Goal: Task Accomplishment & Management: Manage account settings

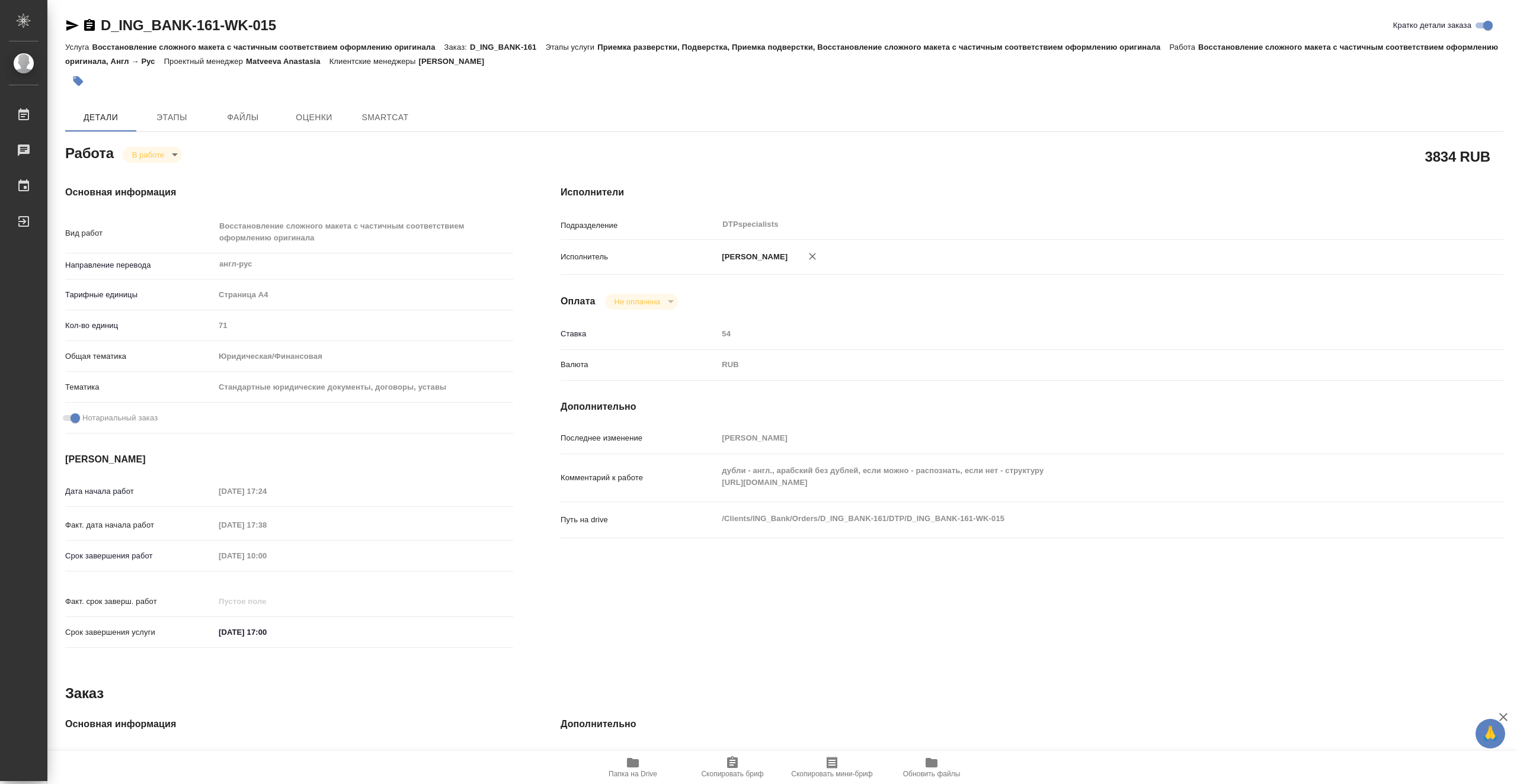
type textarea "x"
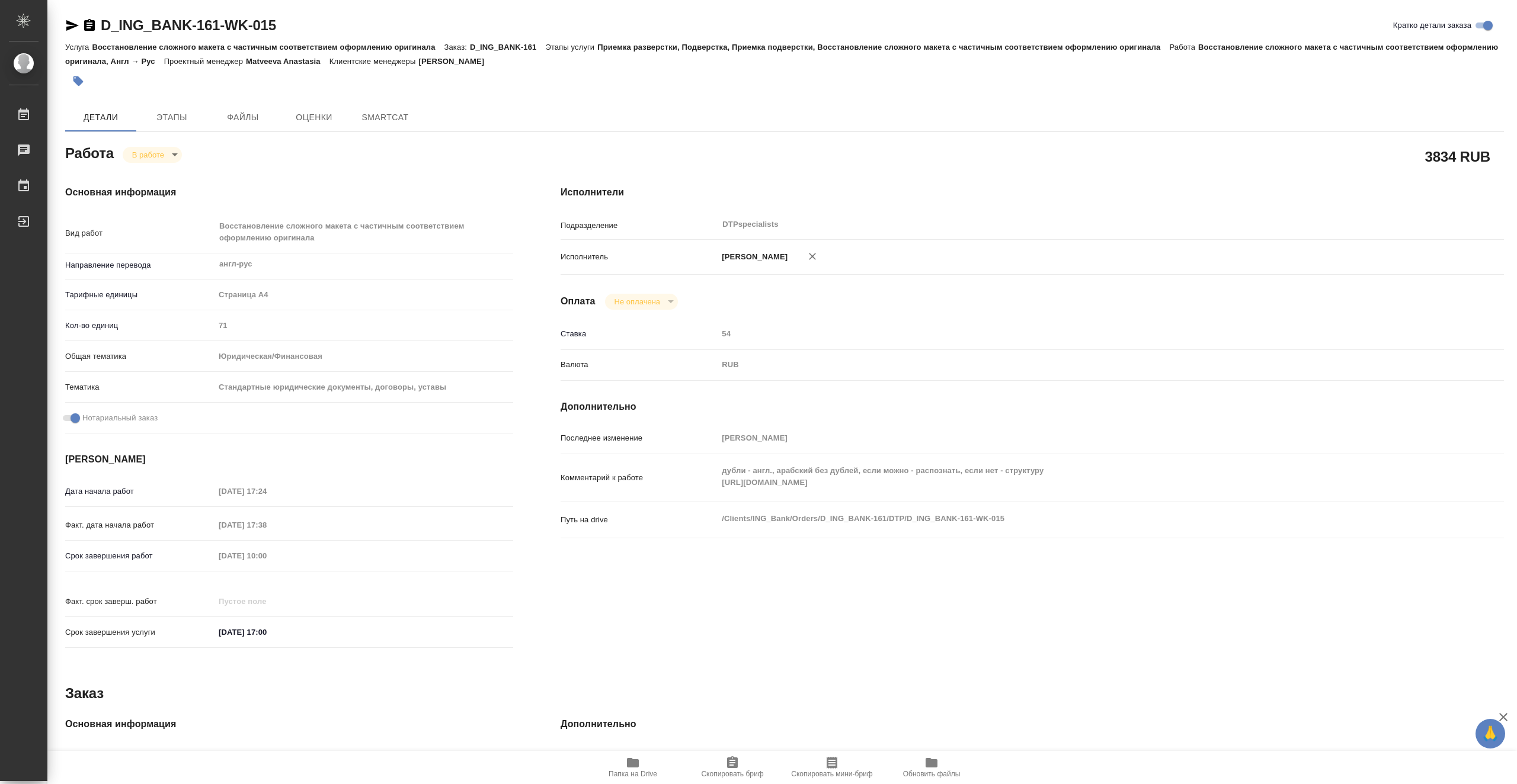
type textarea "x"
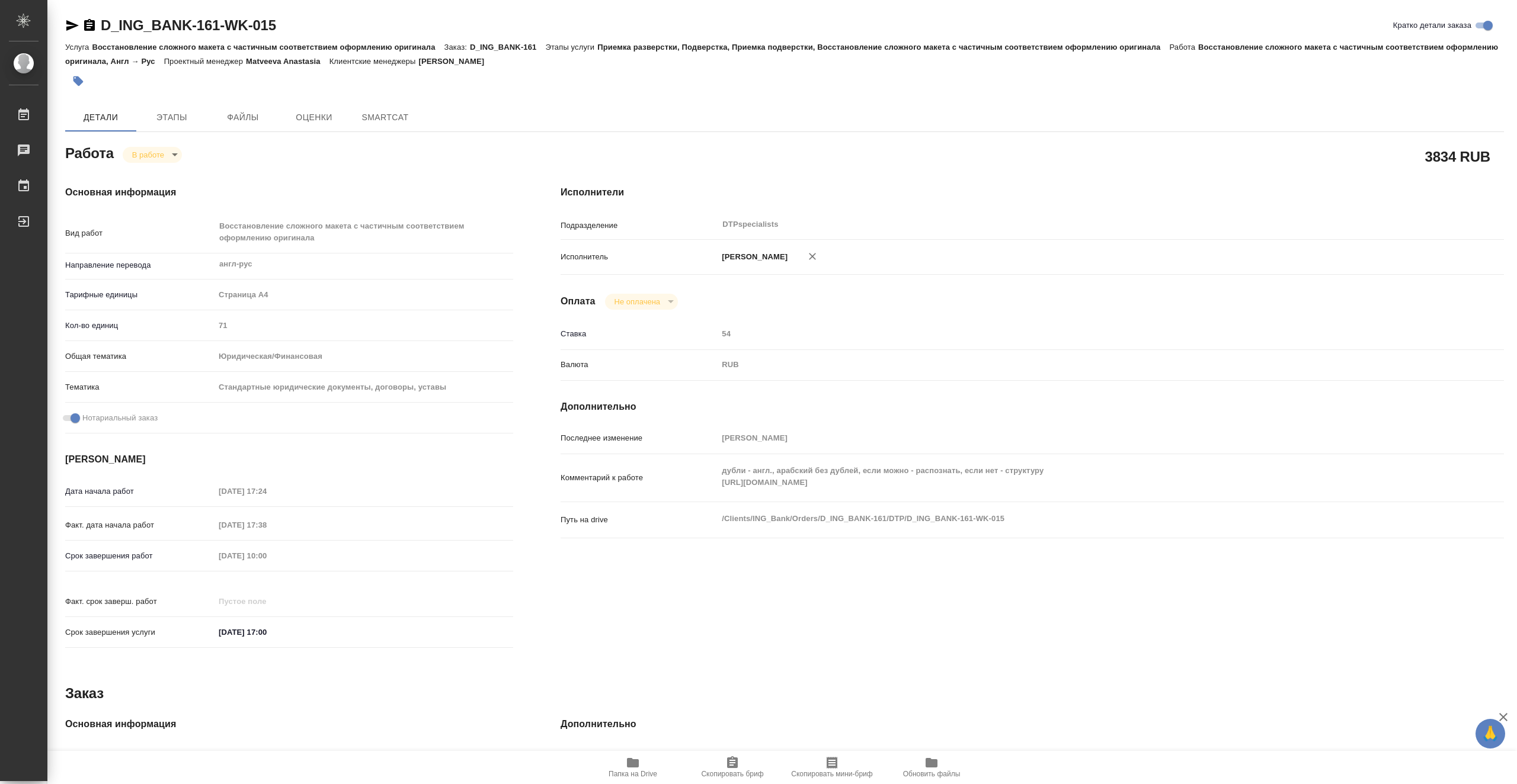
type textarea "x"
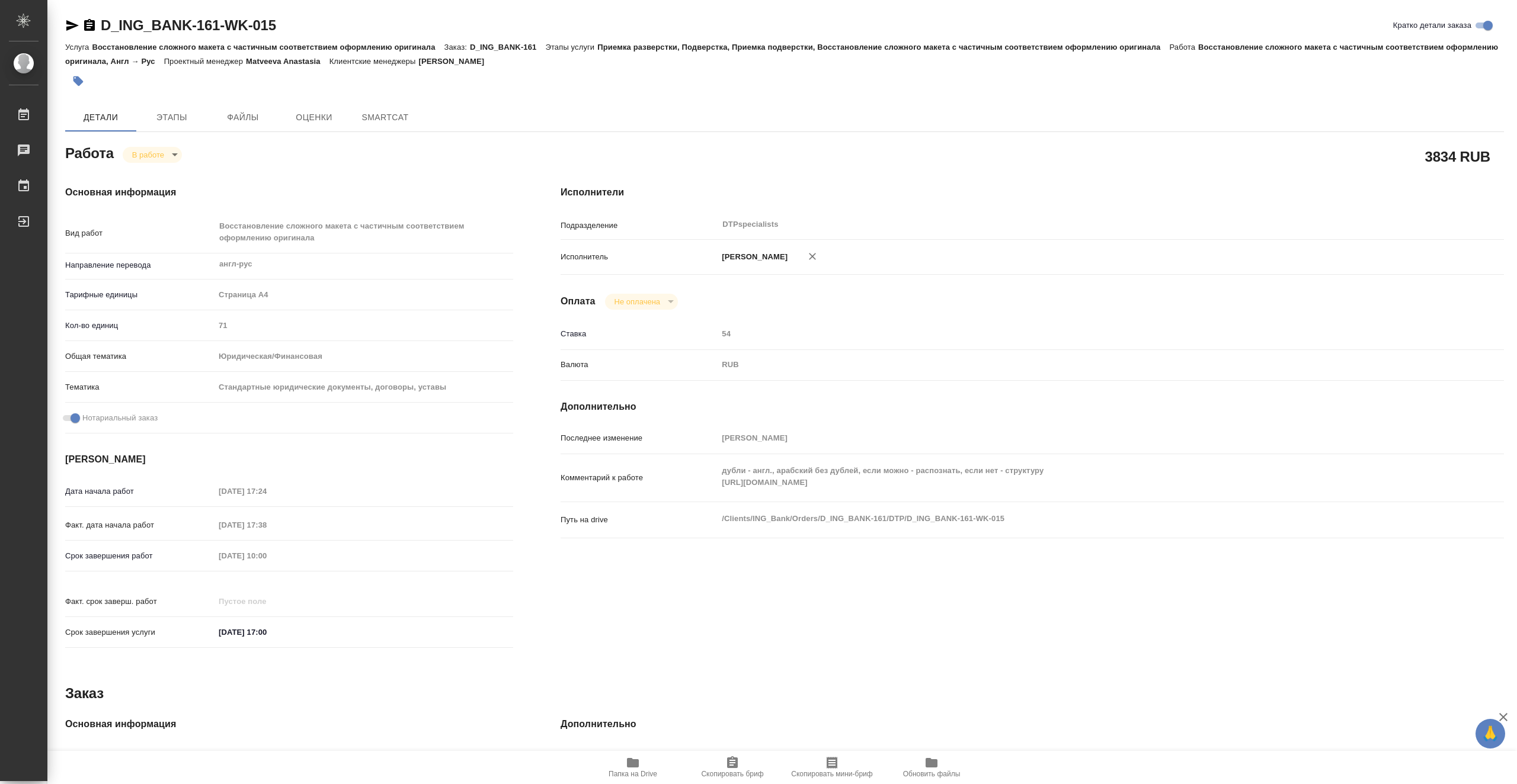
type textarea "x"
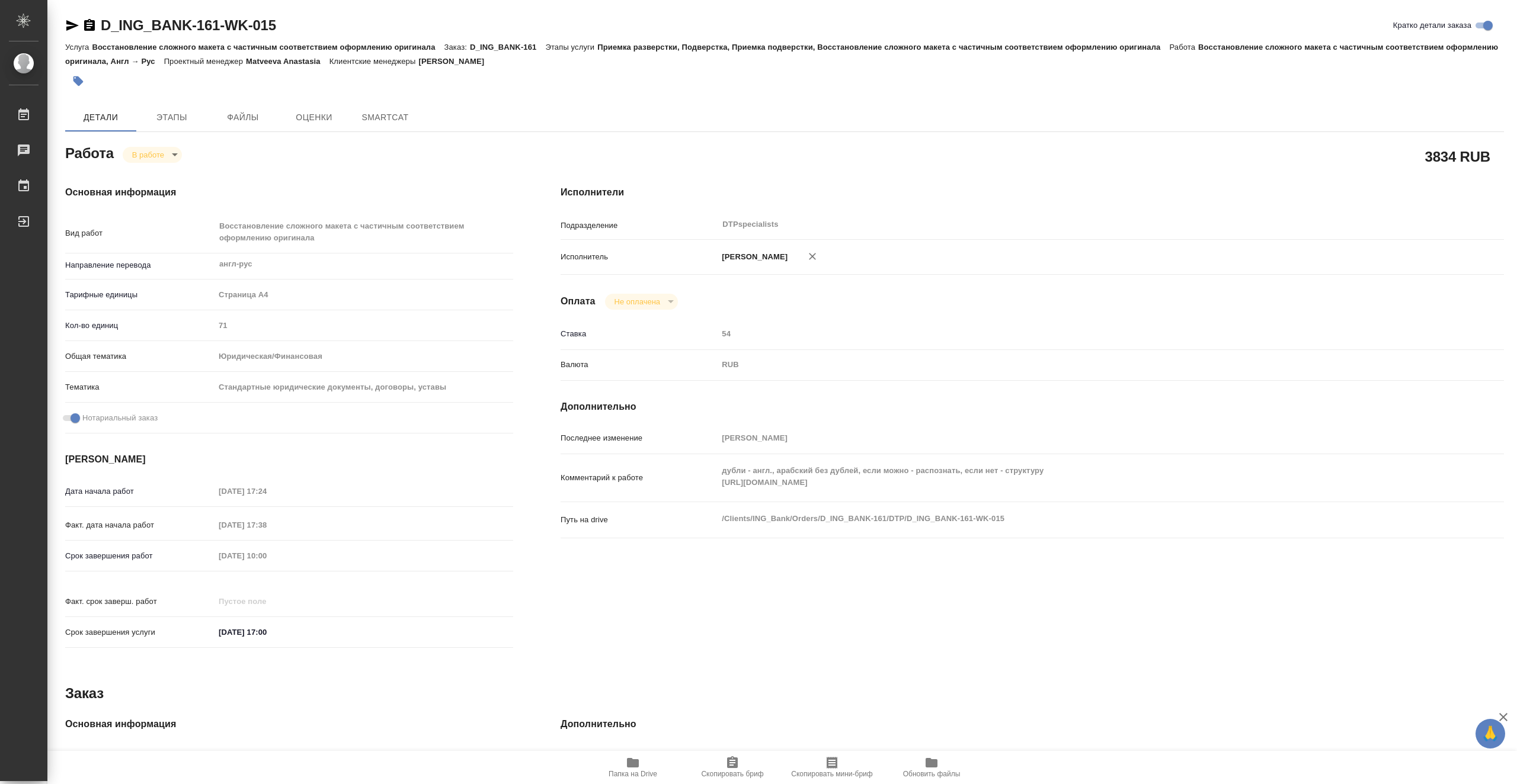
type textarea "x"
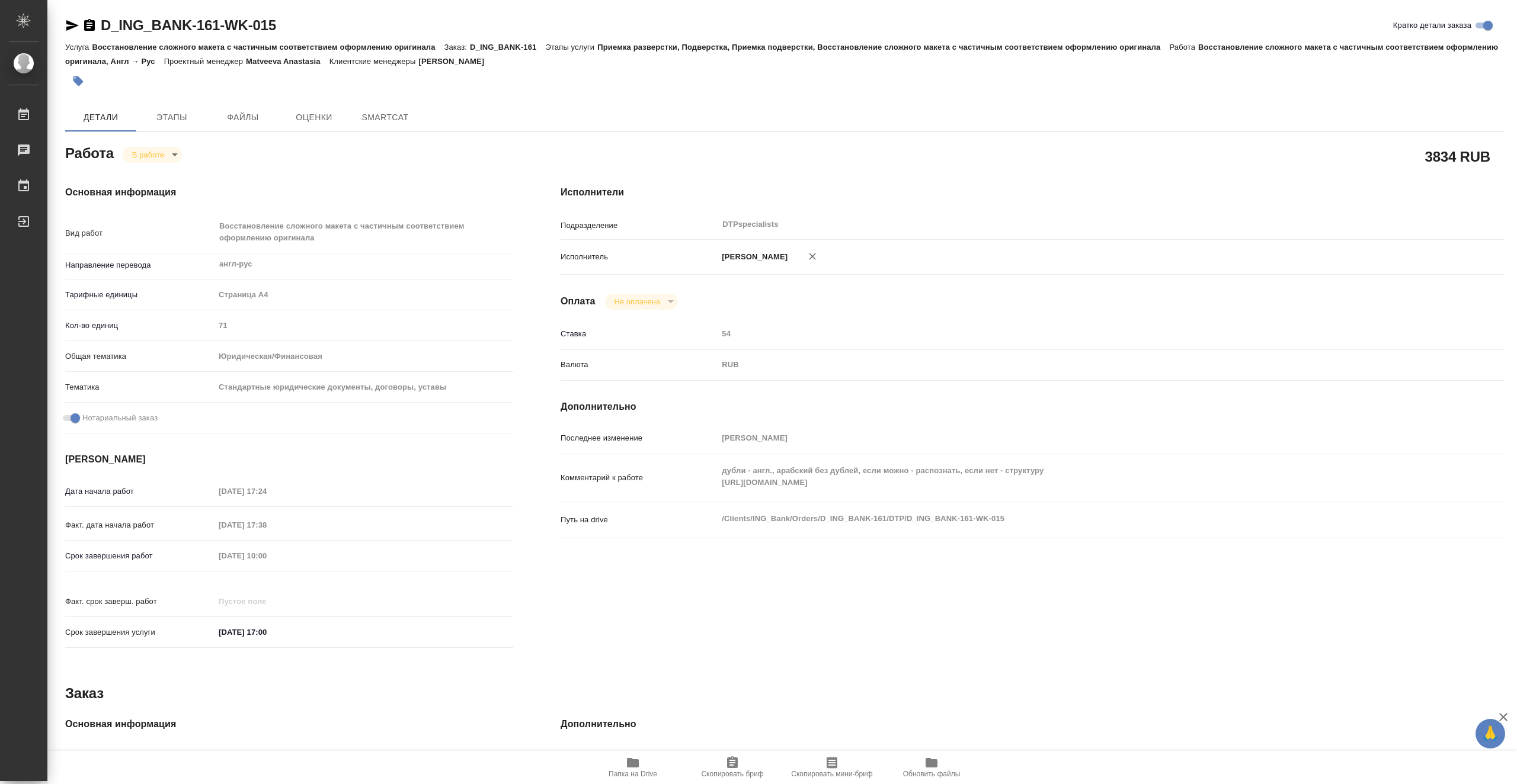
type textarea "x"
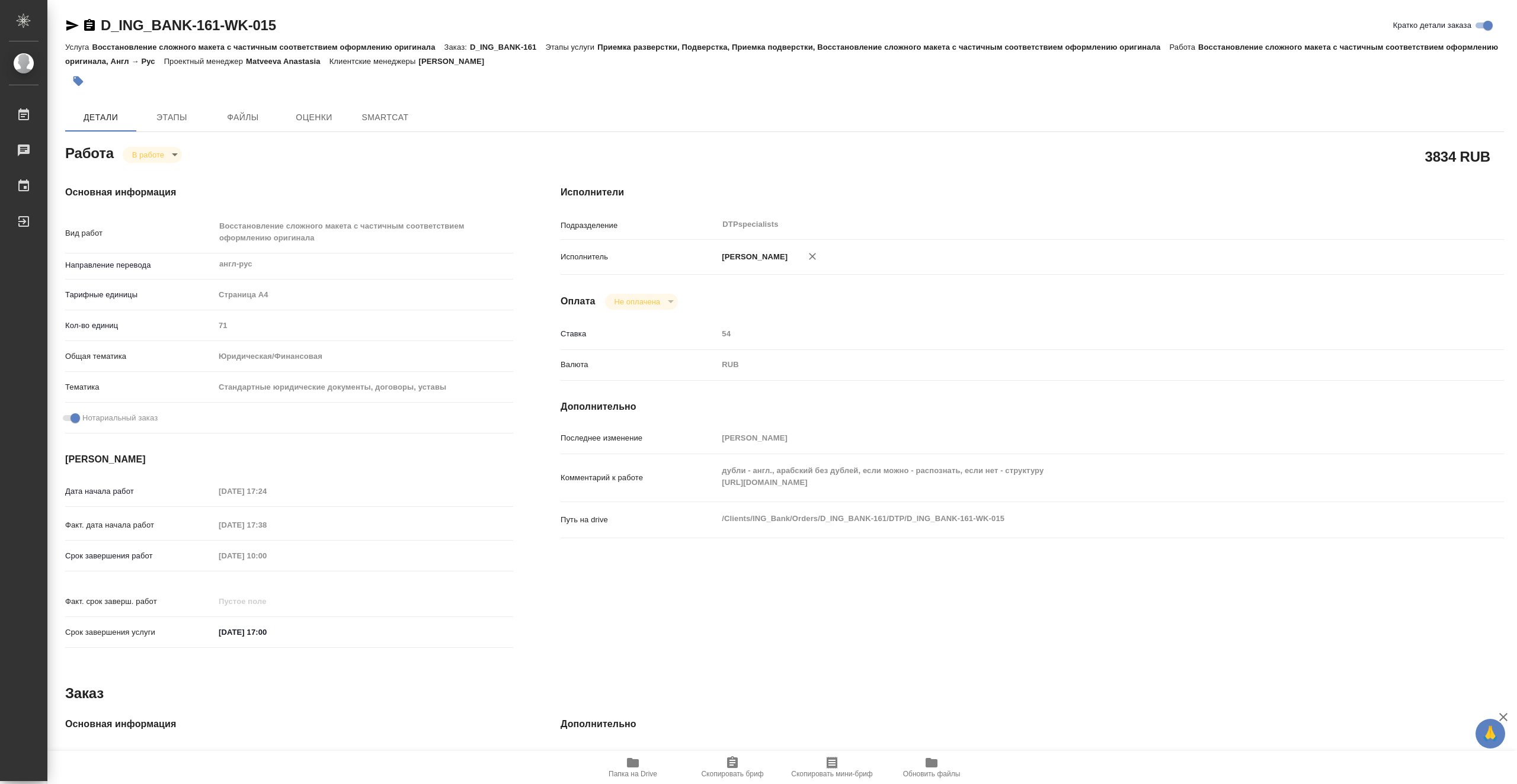
type textarea "x"
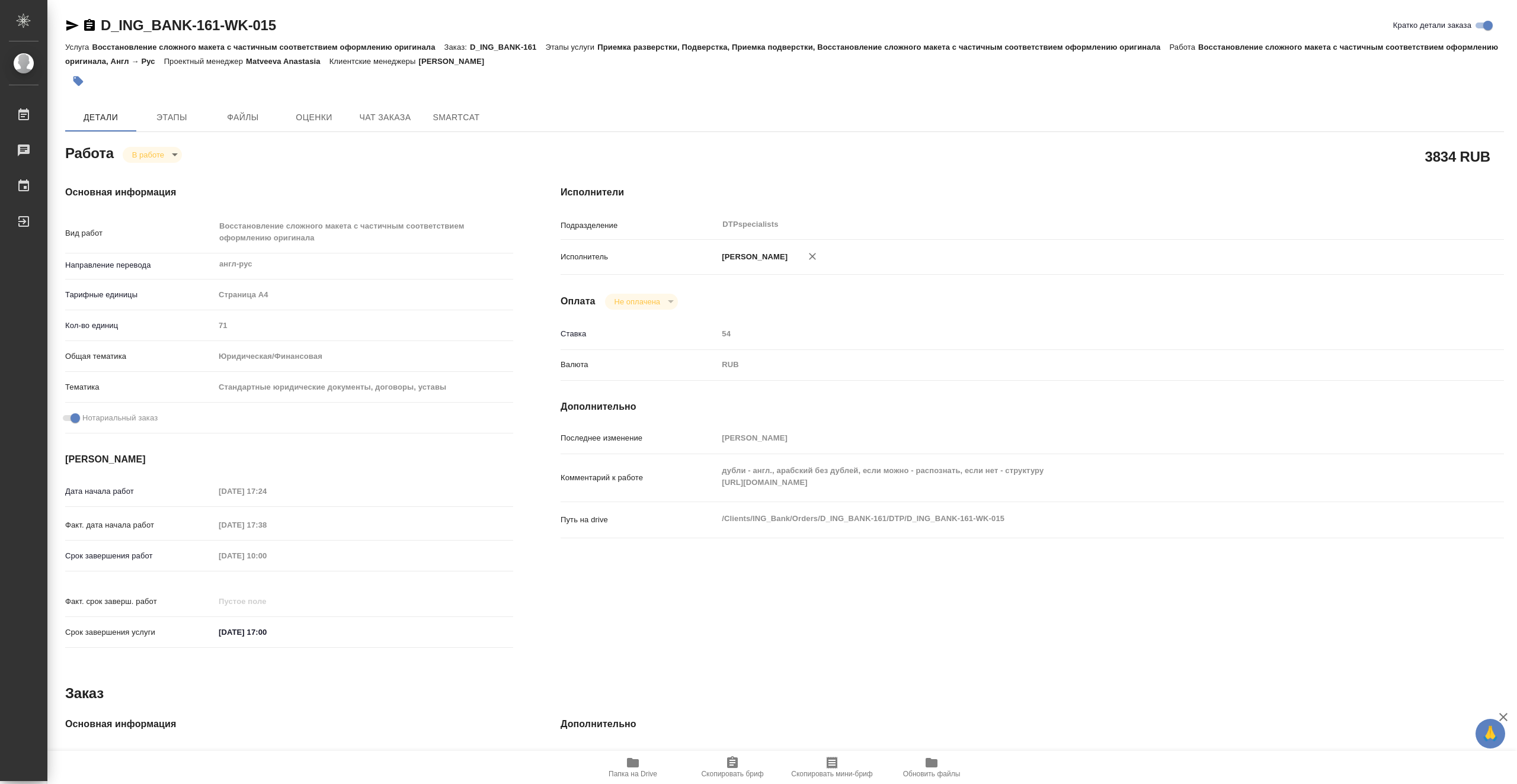
type textarea "x"
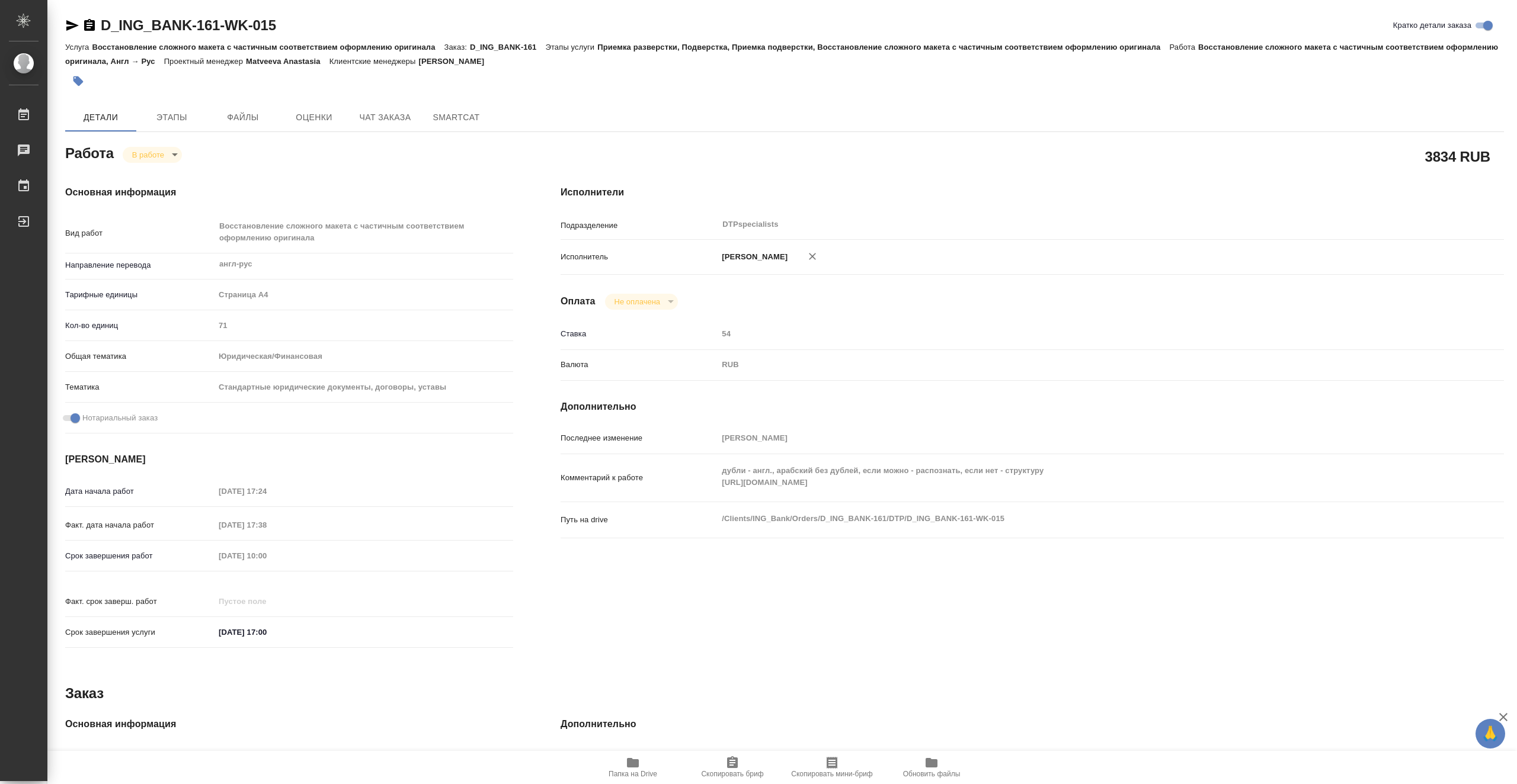
type textarea "x"
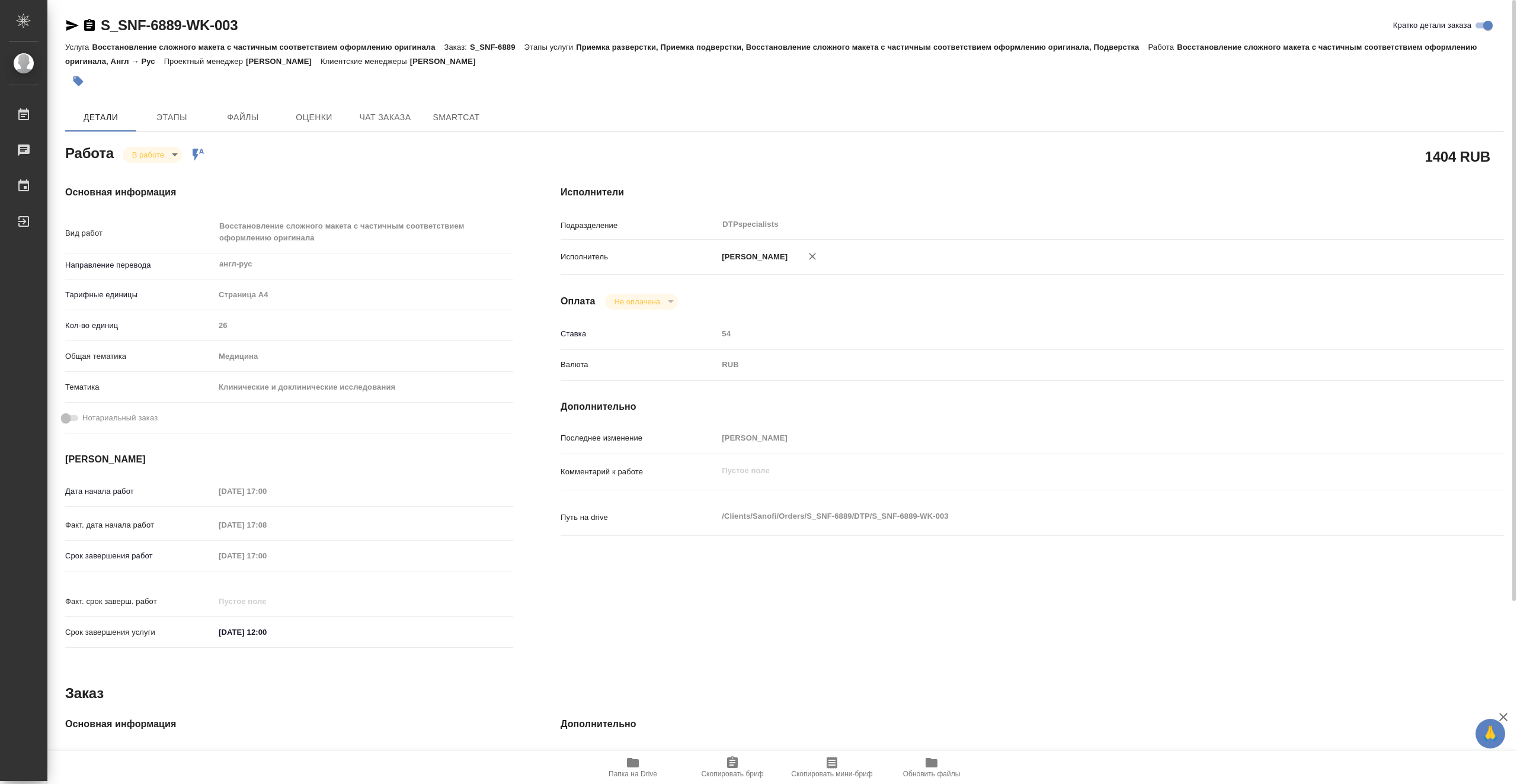
click at [626, 773] on span "Папка на Drive" at bounding box center [633, 774] width 49 height 8
click at [171, 158] on body "🙏 .cls-1 fill:#fff; AWATERA Vasiutchenko Aleksandr Работы 0 Чаты График Выйти S…" at bounding box center [758, 392] width 1517 height 784
click at [178, 173] on li "Выполнен" at bounding box center [161, 175] width 78 height 20
type textarea "x"
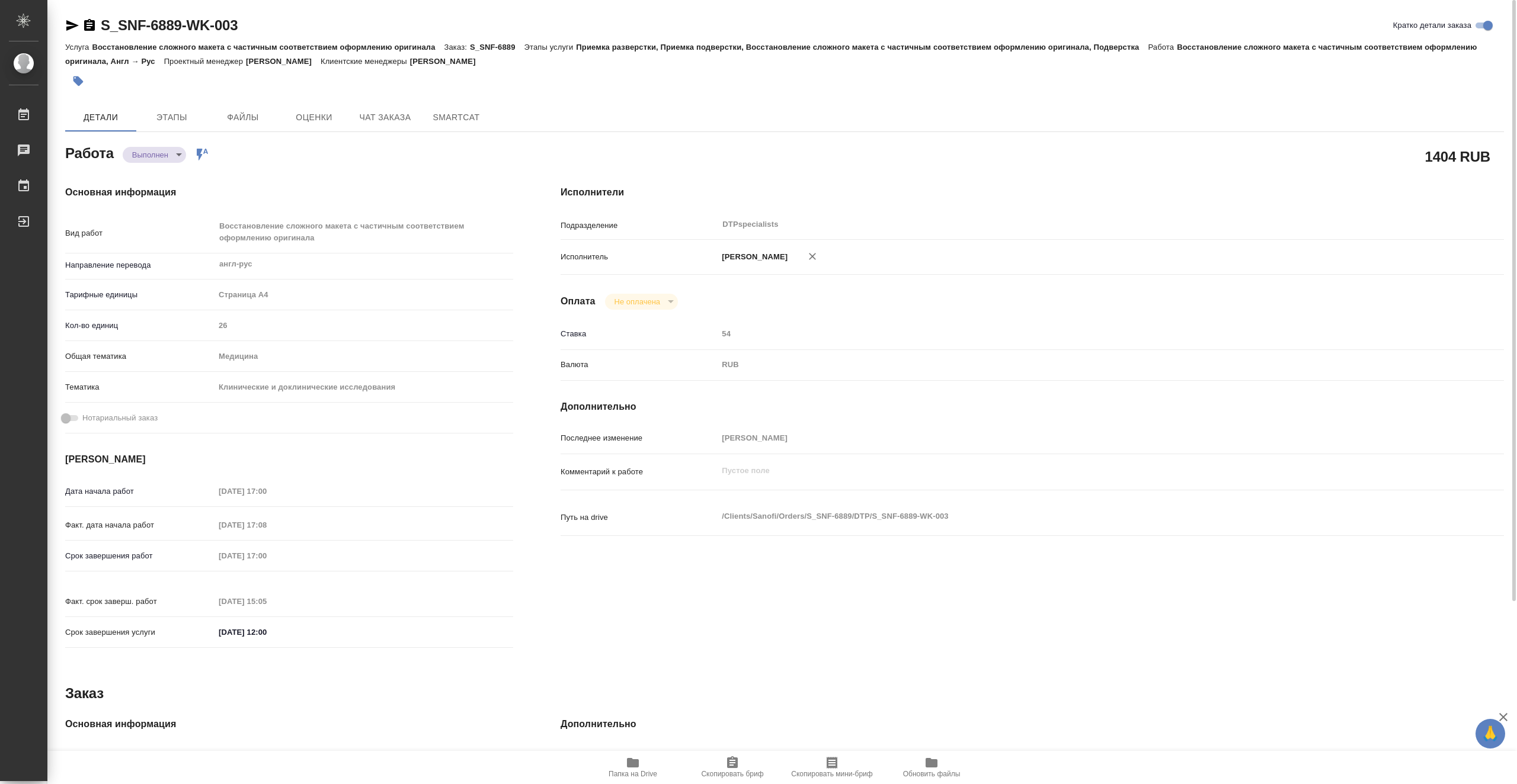
type textarea "x"
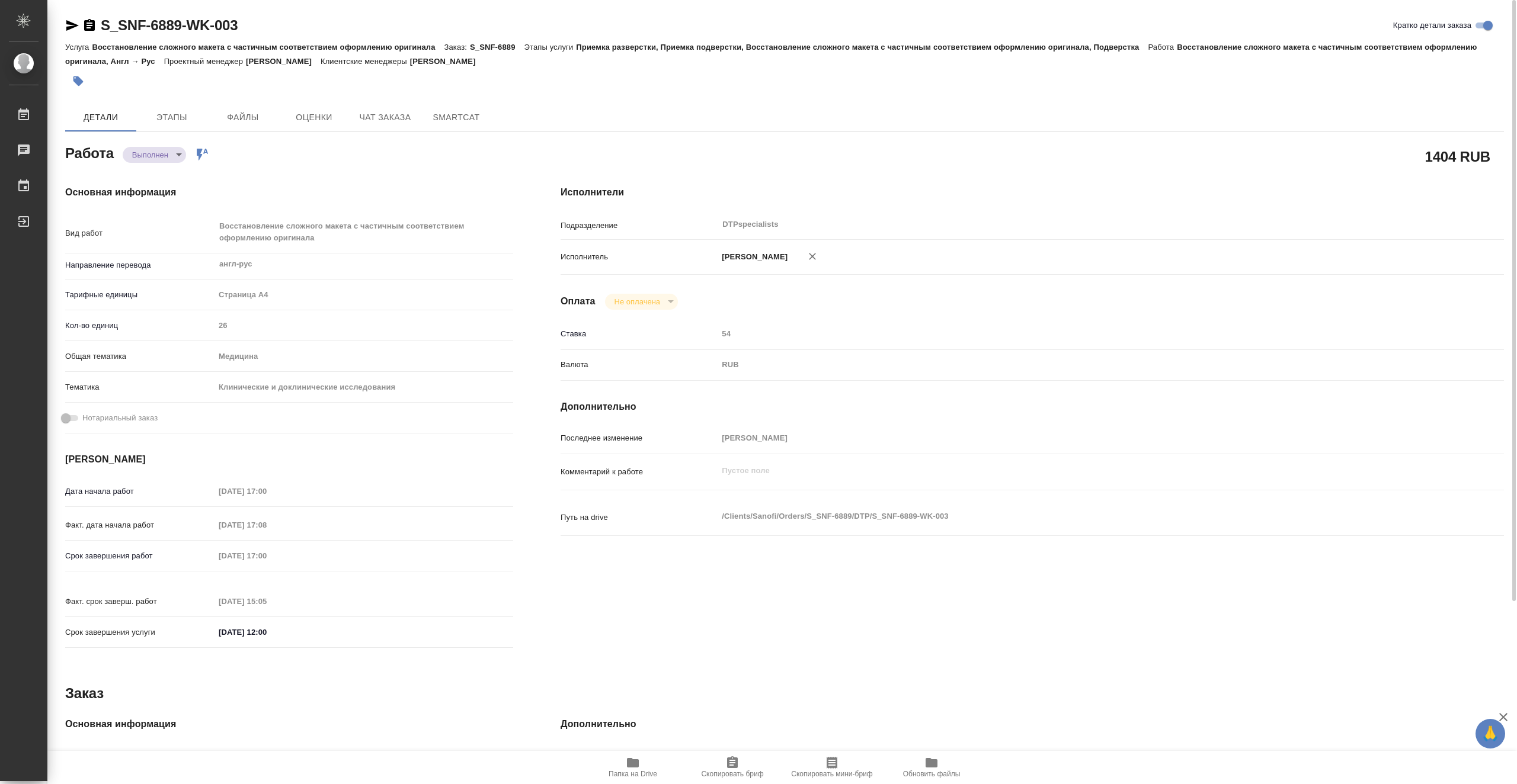
type textarea "x"
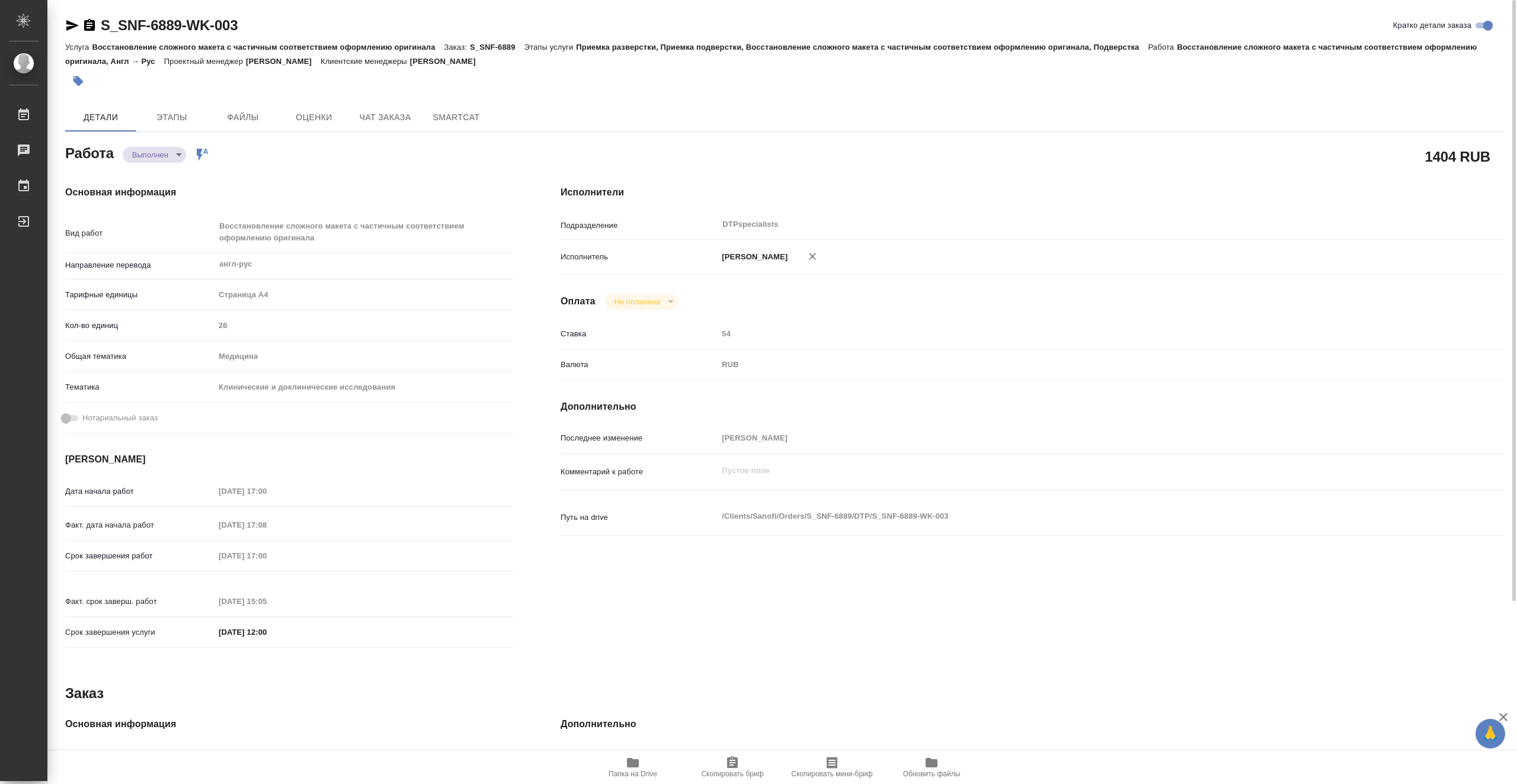
type textarea "x"
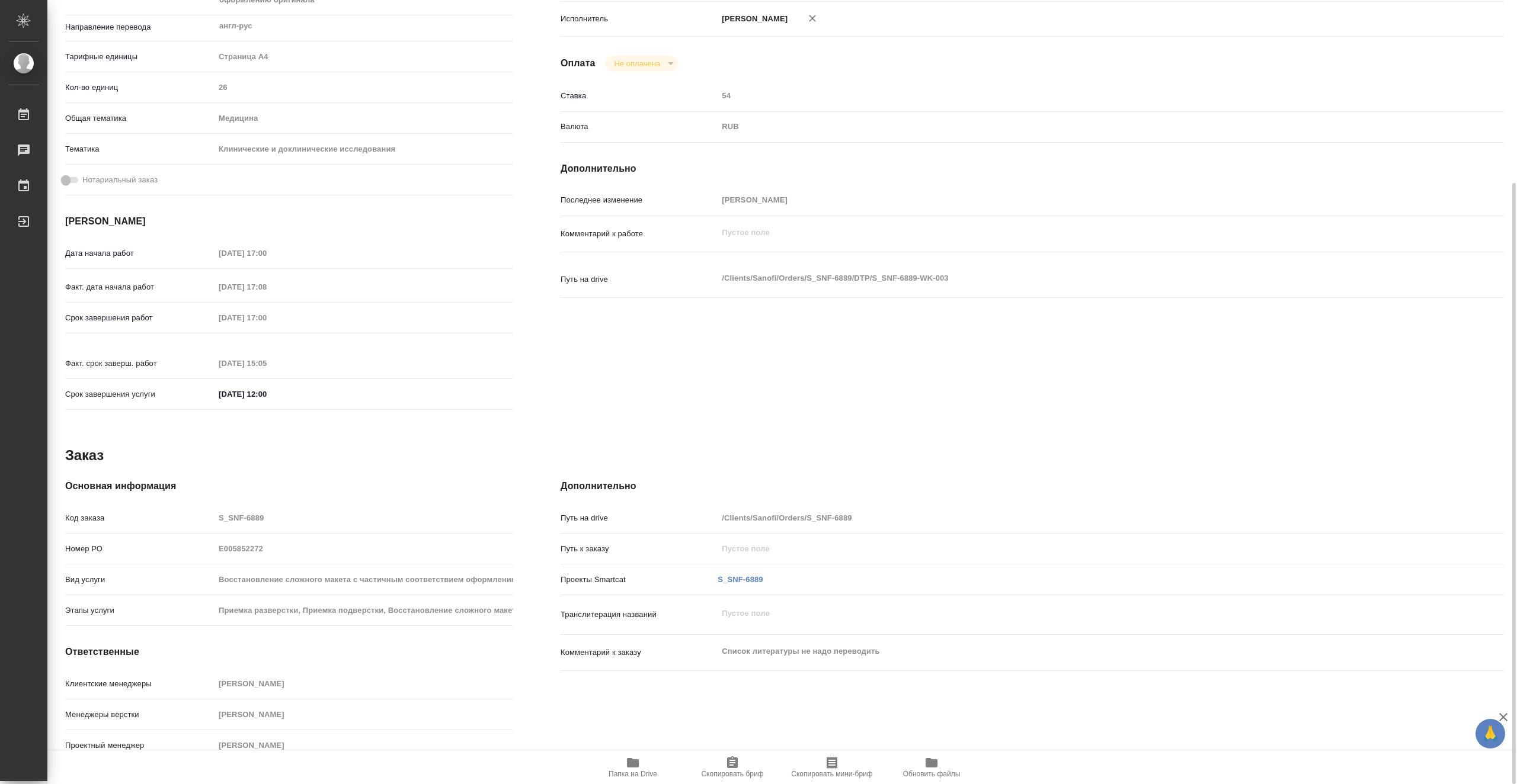
type textarea "x"
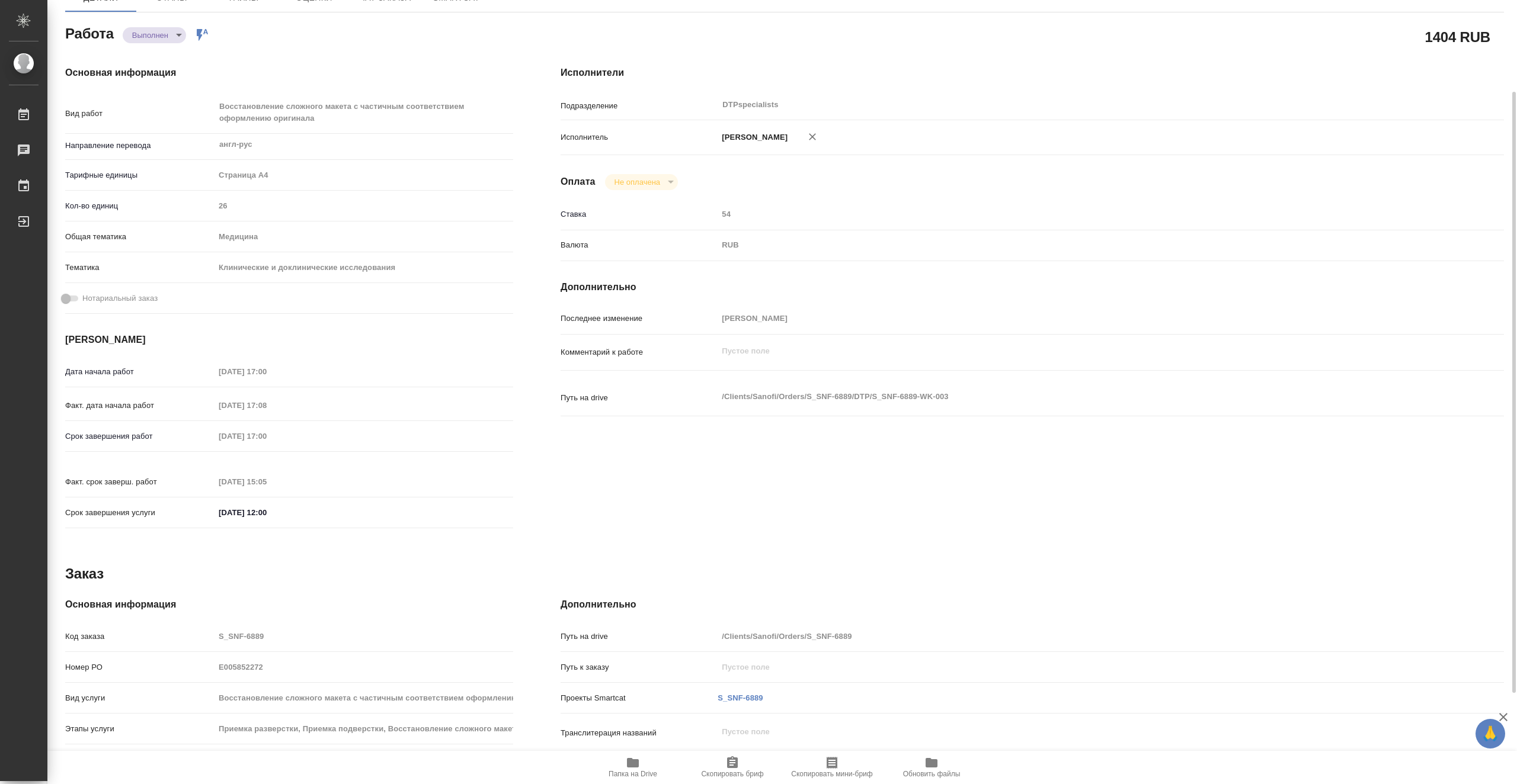
scroll to position [0, 0]
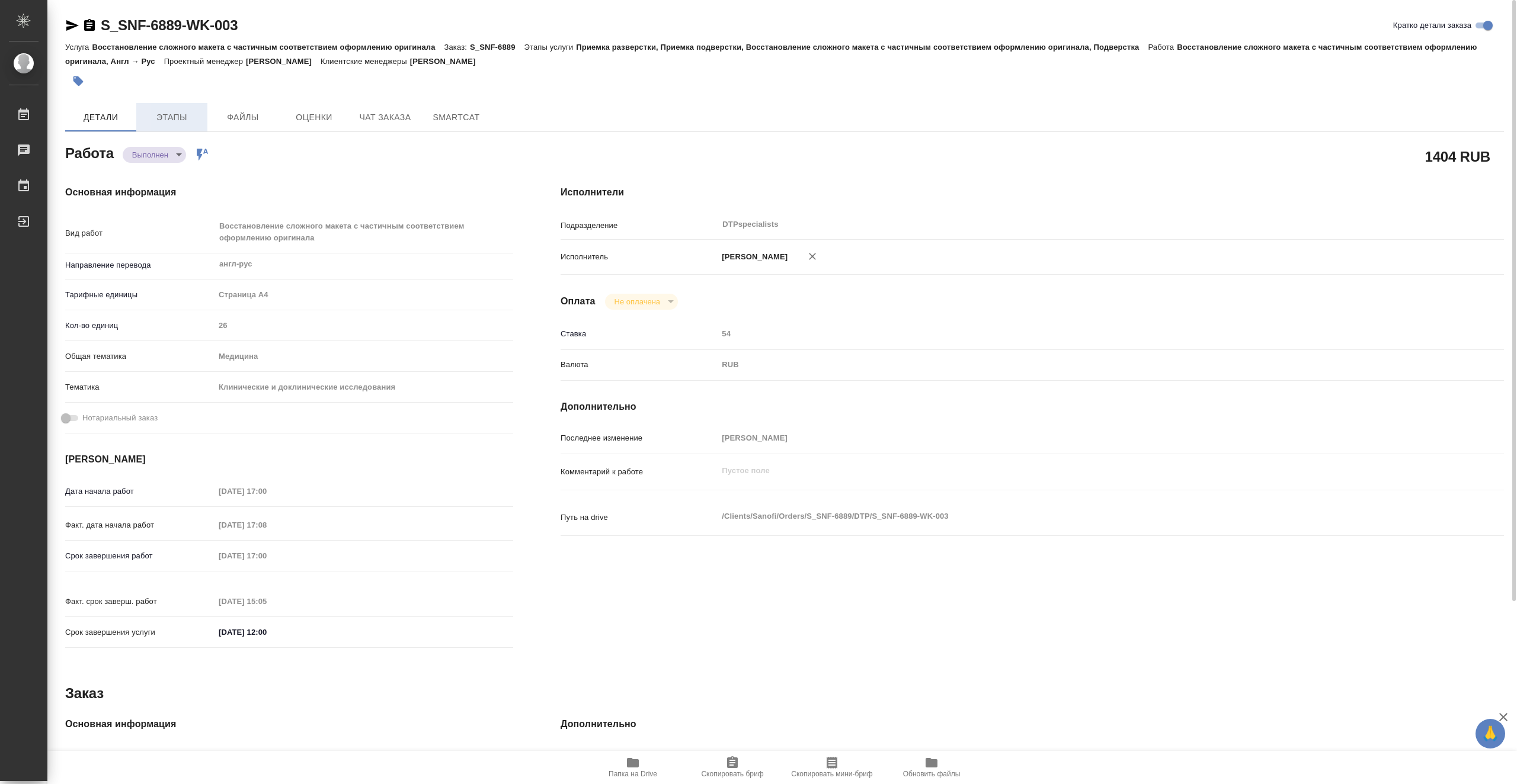
click at [190, 115] on span "Этапы" at bounding box center [171, 118] width 57 height 15
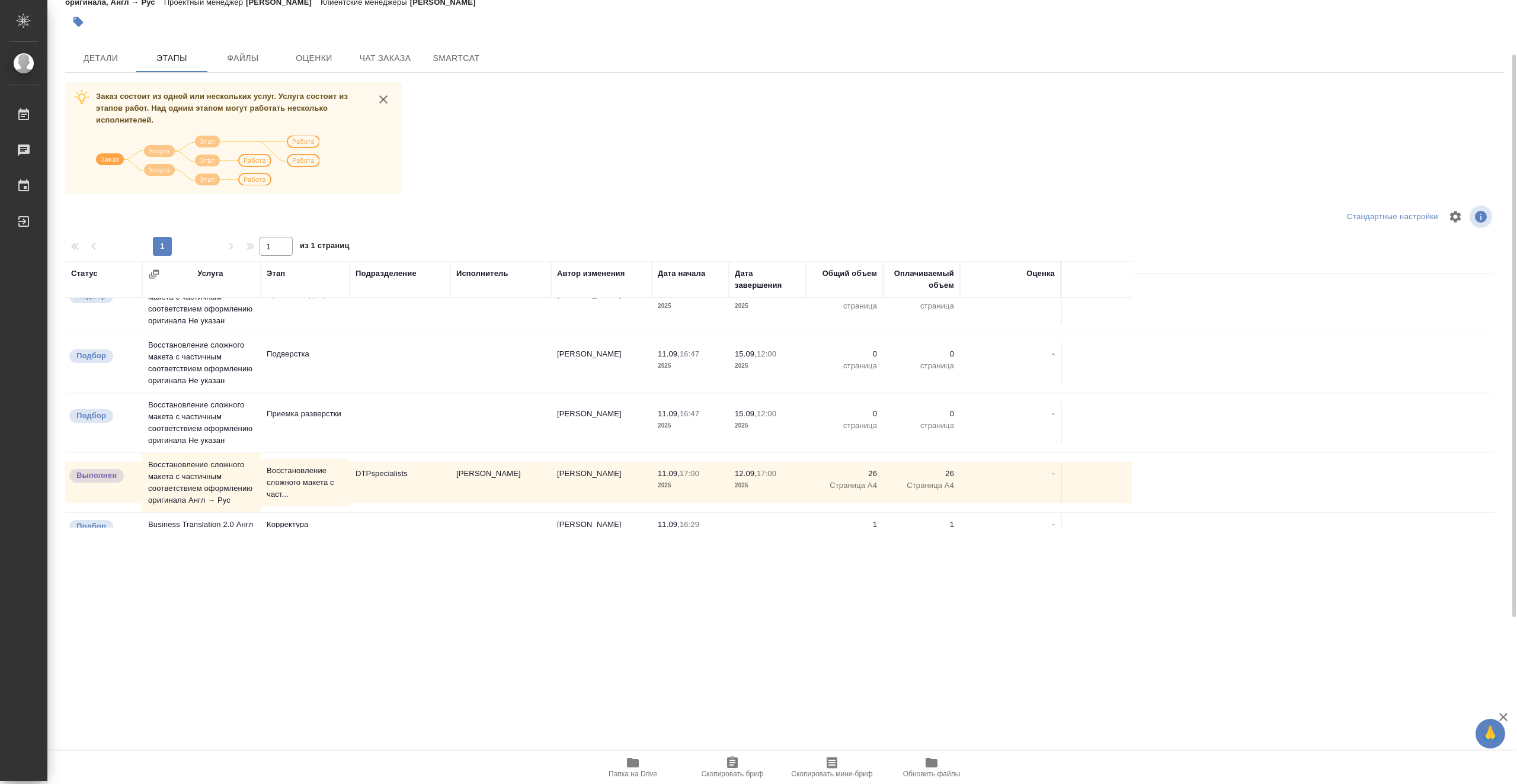
scroll to position [100, 0]
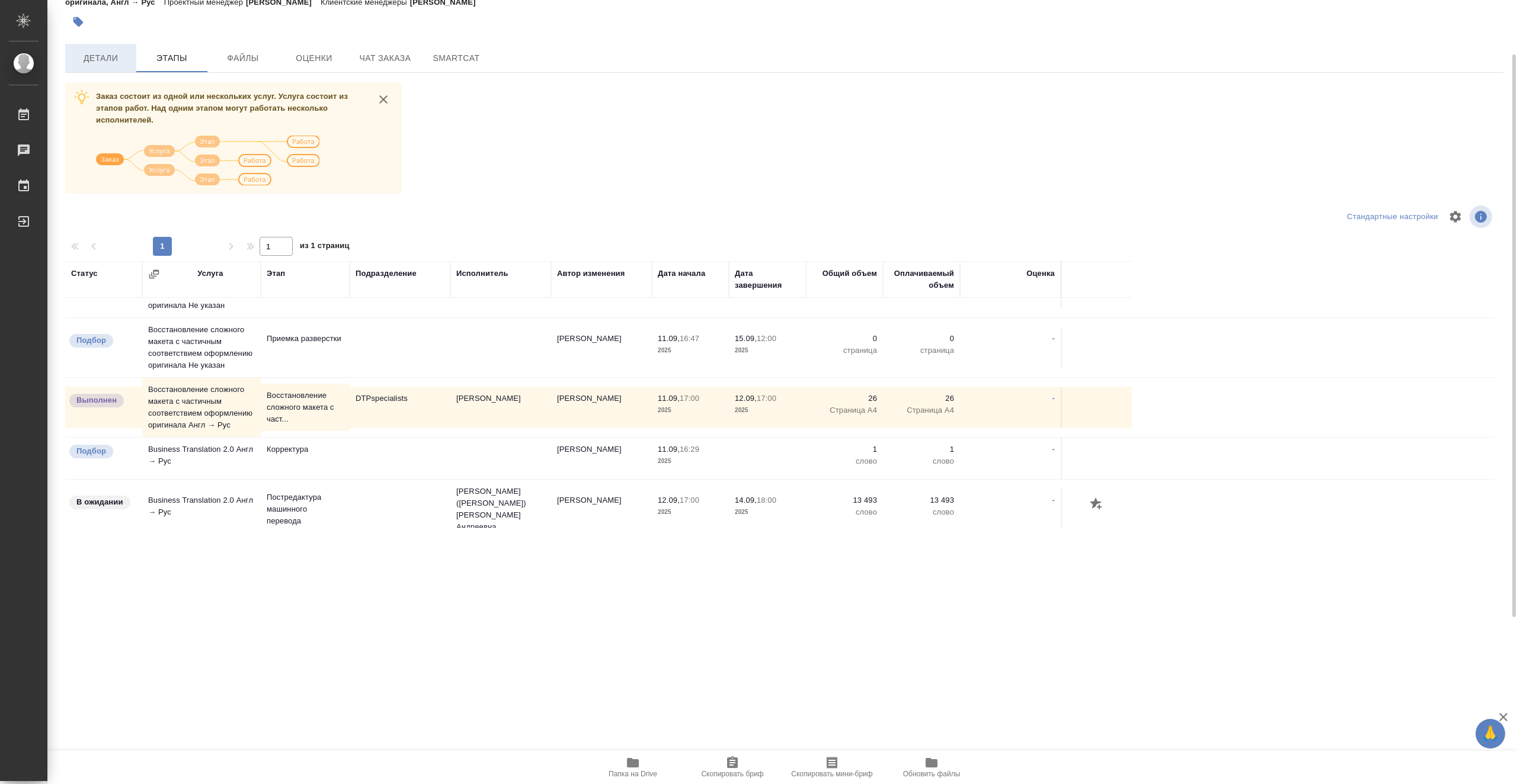
click at [112, 61] on span "Детали" at bounding box center [100, 59] width 57 height 15
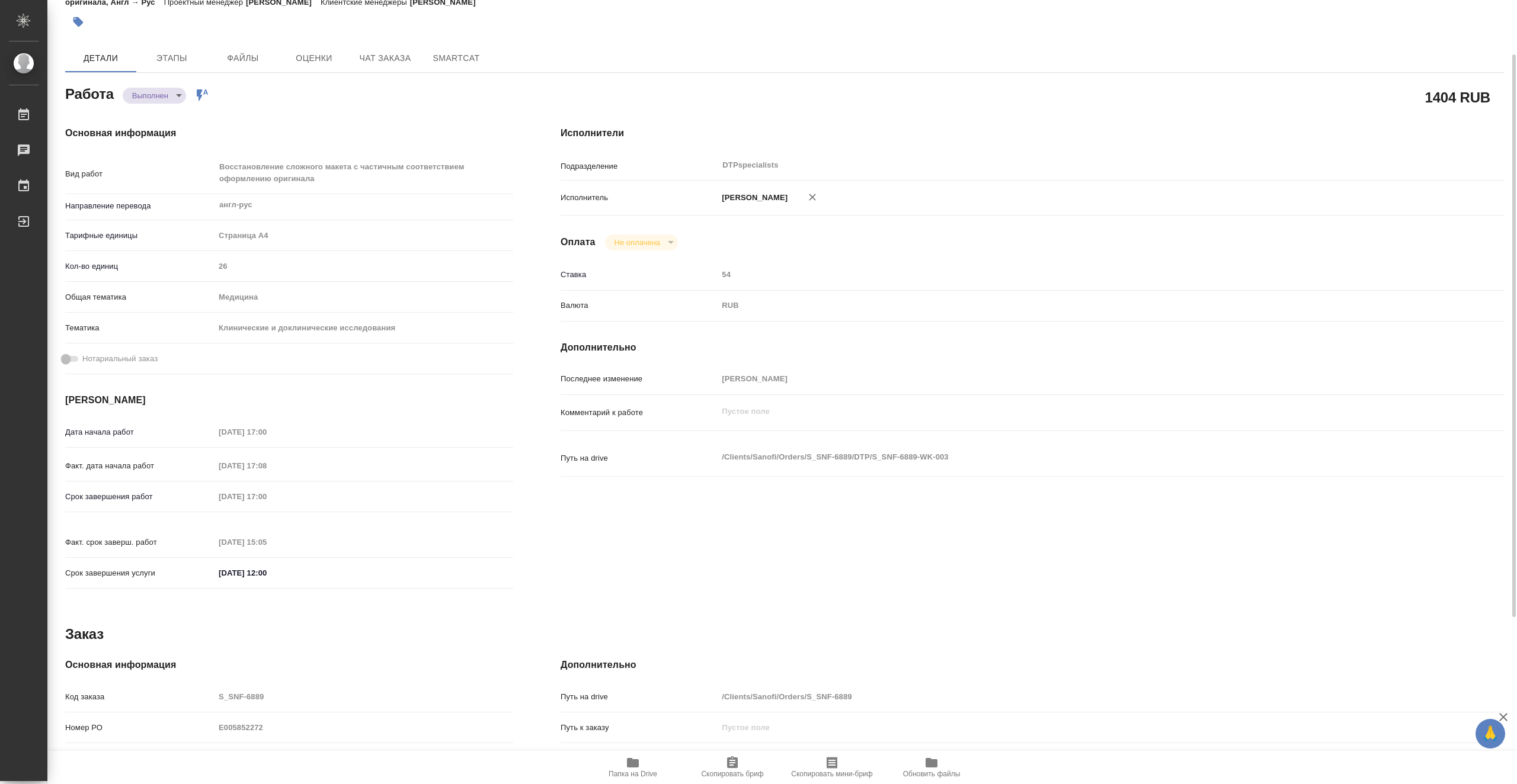
type textarea "x"
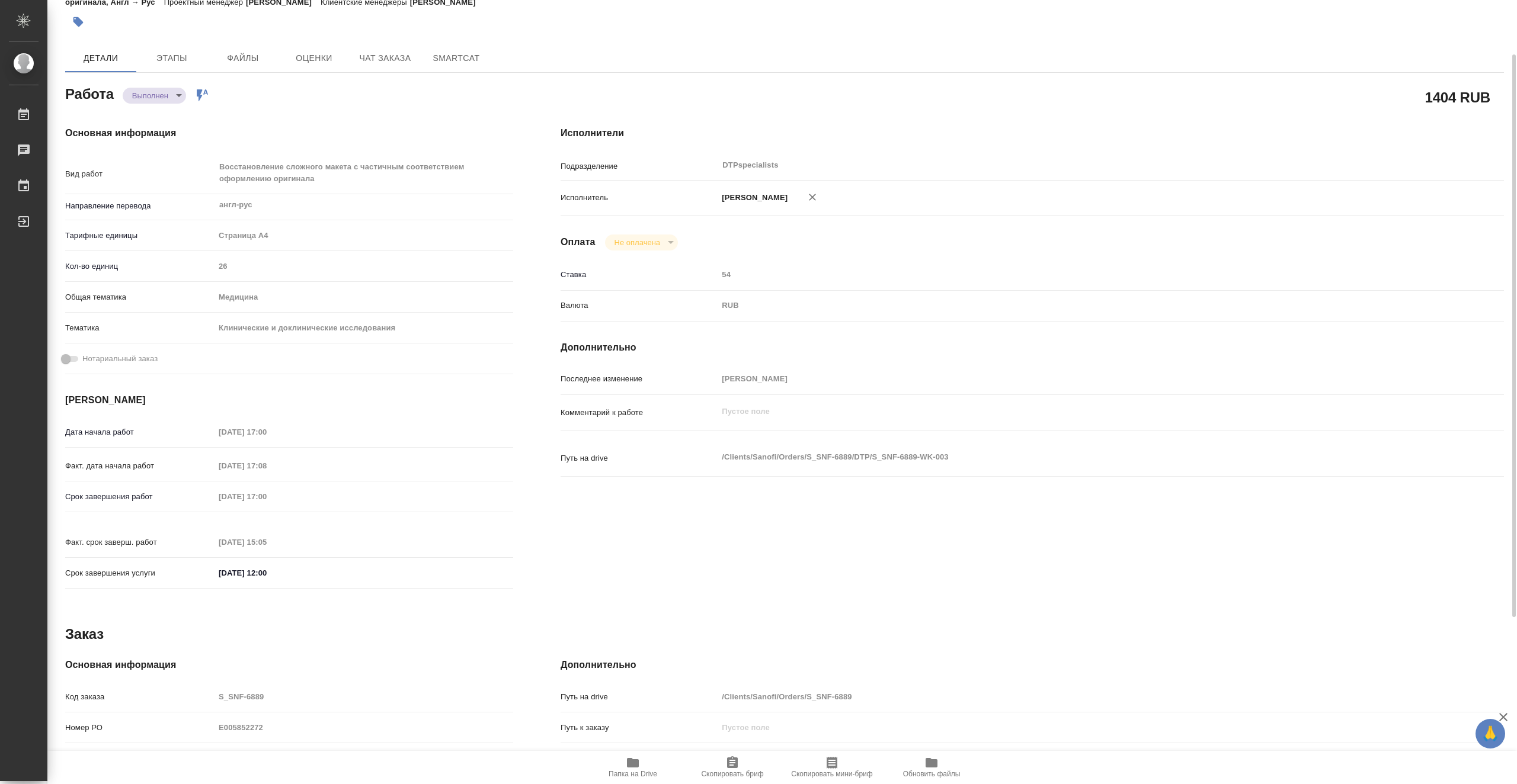
type textarea "x"
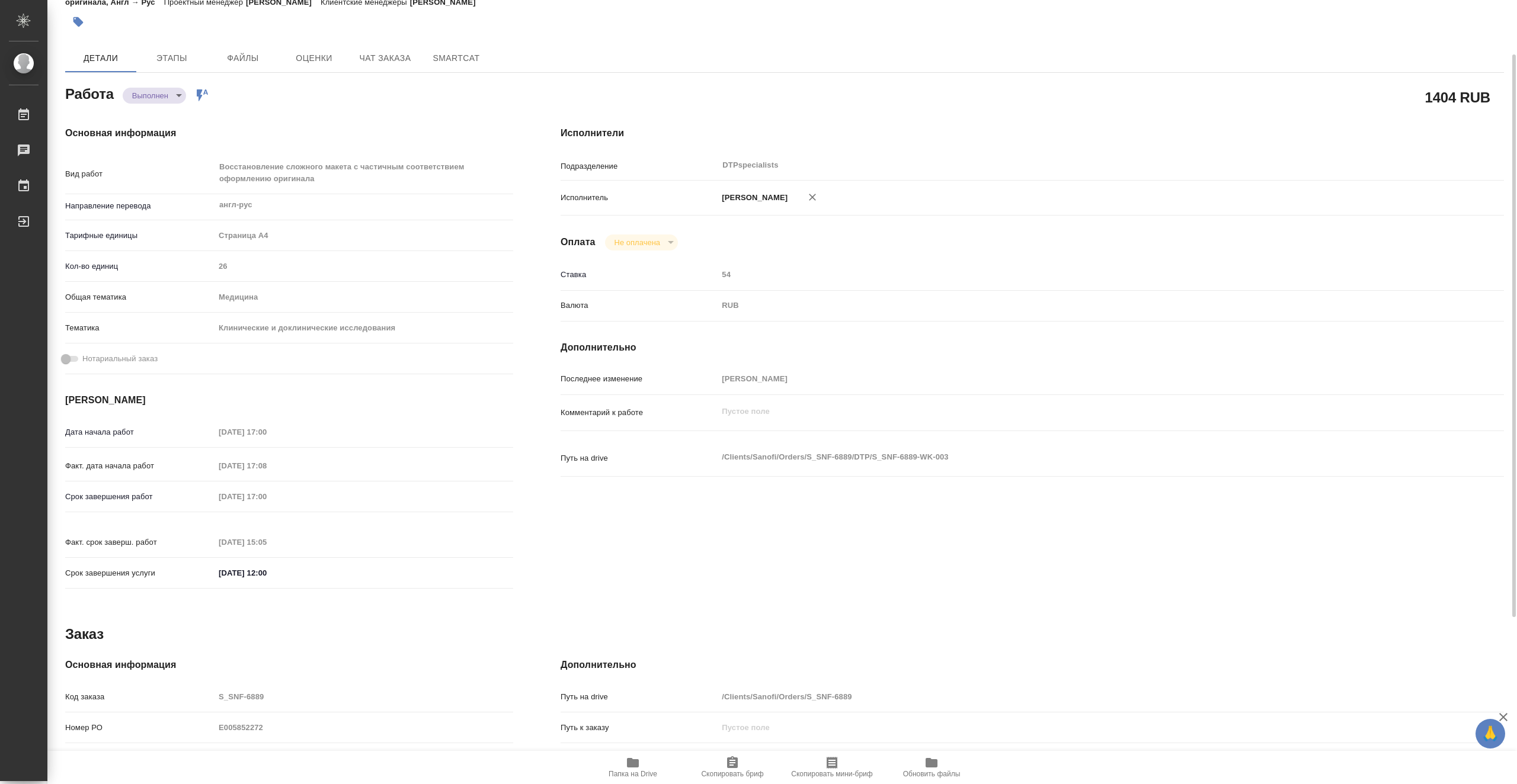
type textarea "x"
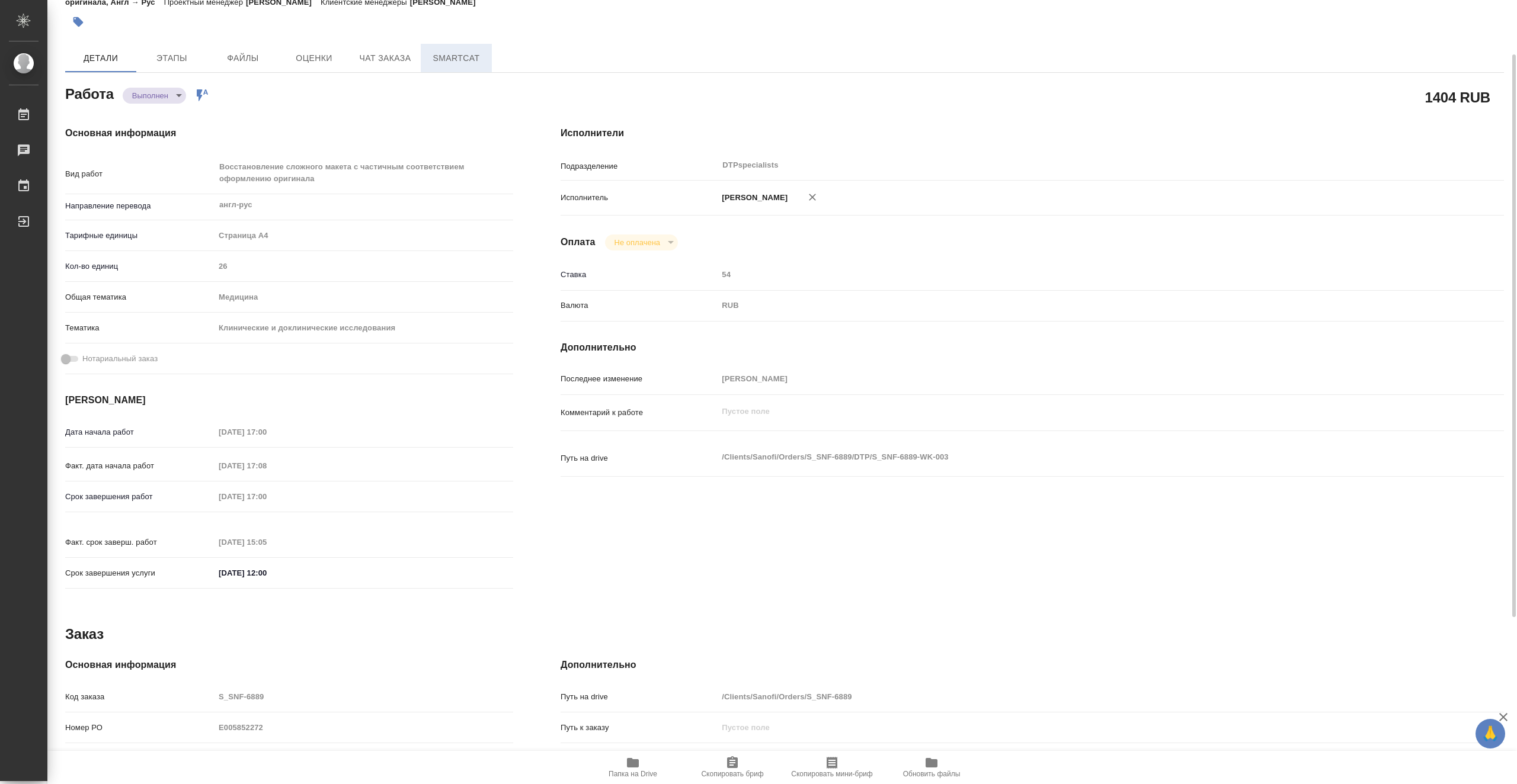
type textarea "x"
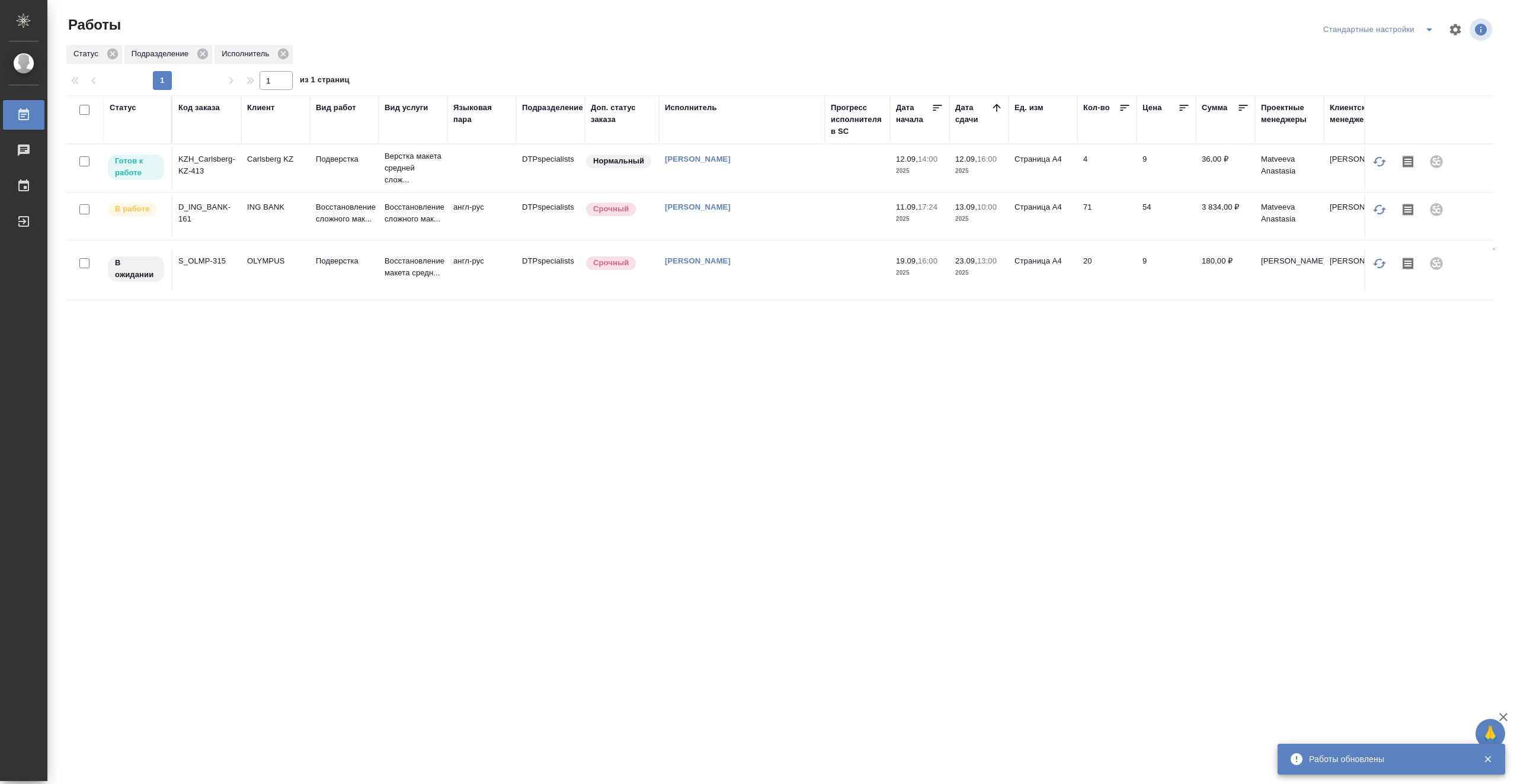
click at [789, 170] on td "[PERSON_NAME]" at bounding box center [742, 168] width 166 height 41
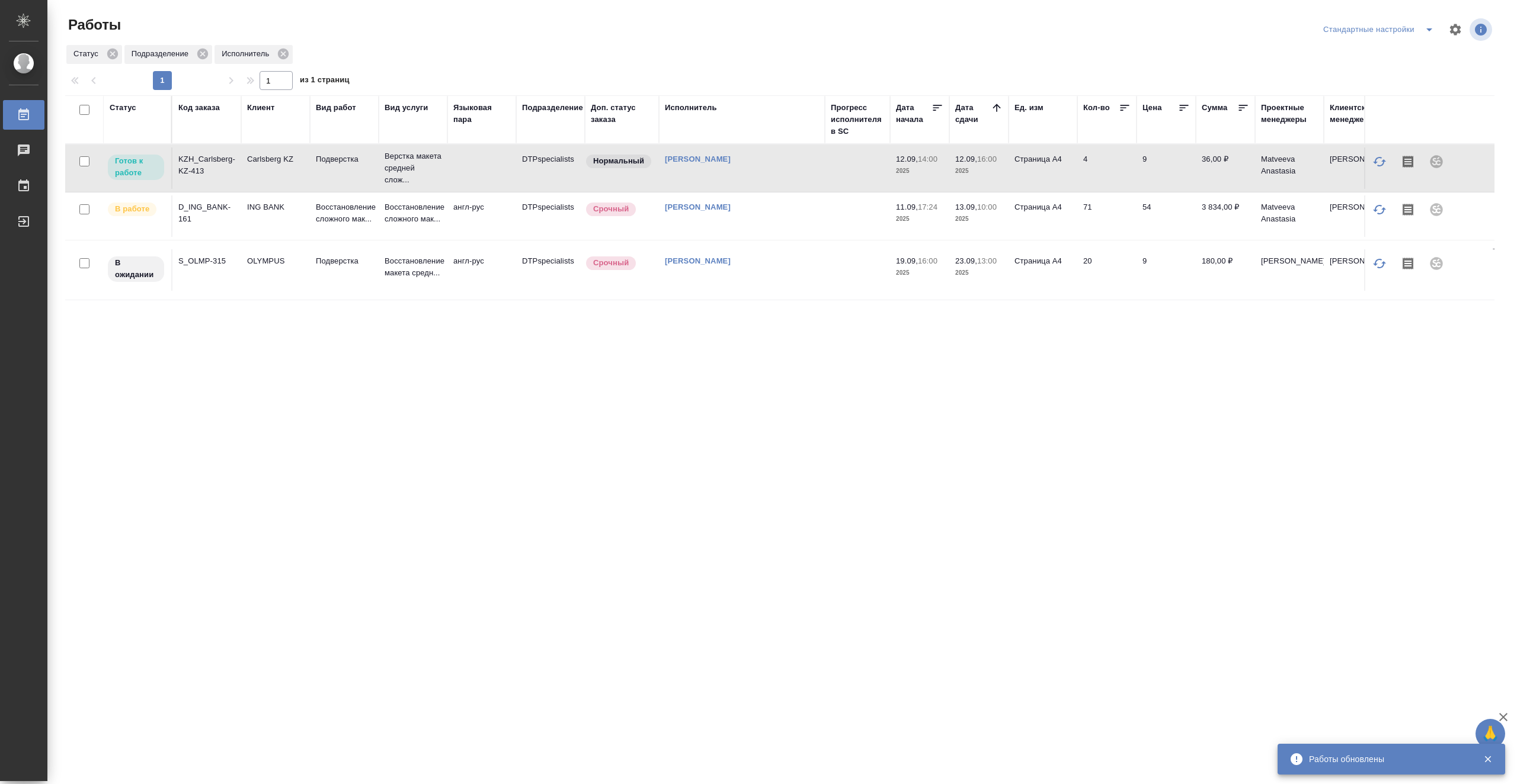
click at [789, 170] on td "[PERSON_NAME]" at bounding box center [742, 168] width 166 height 41
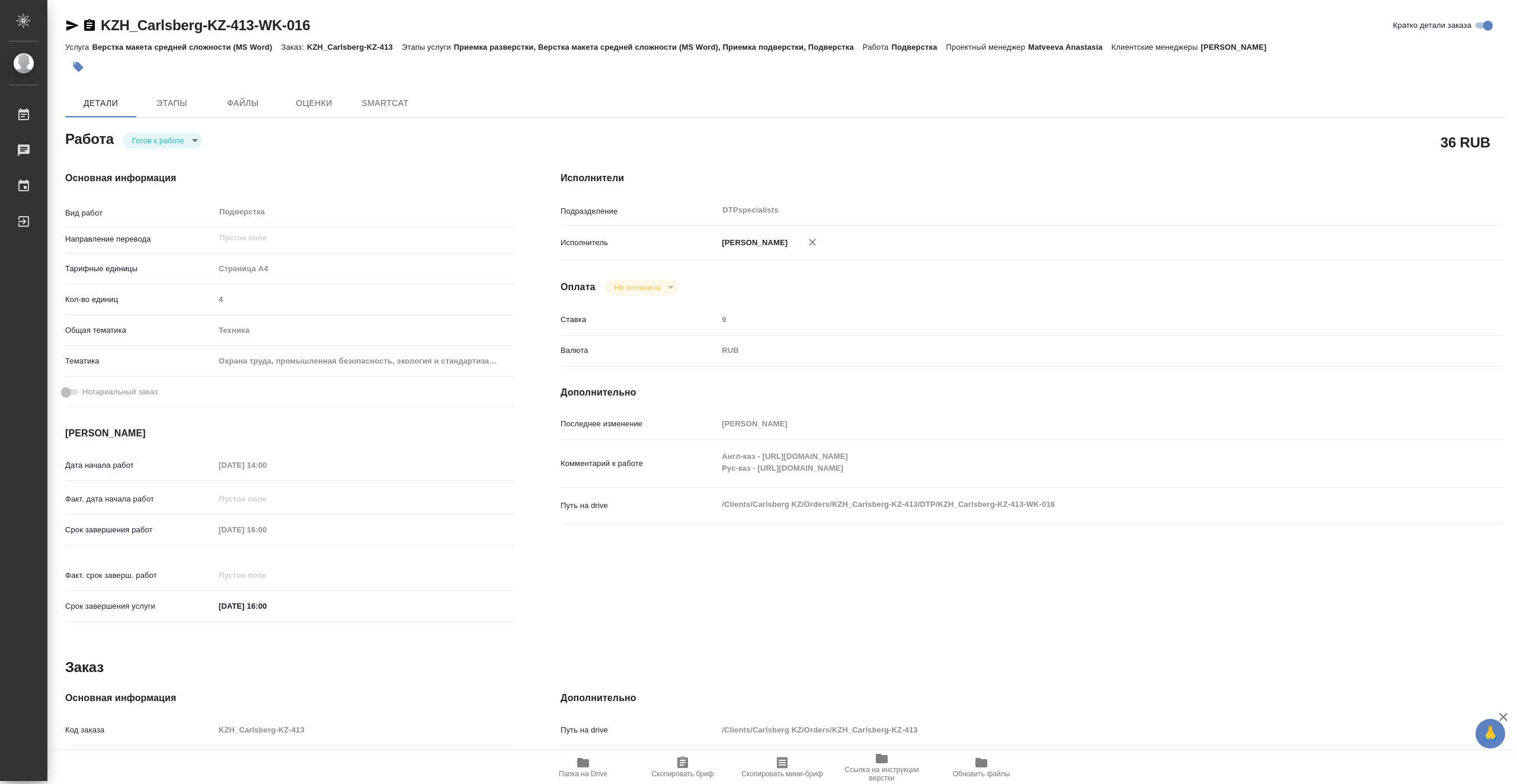
type textarea "x"
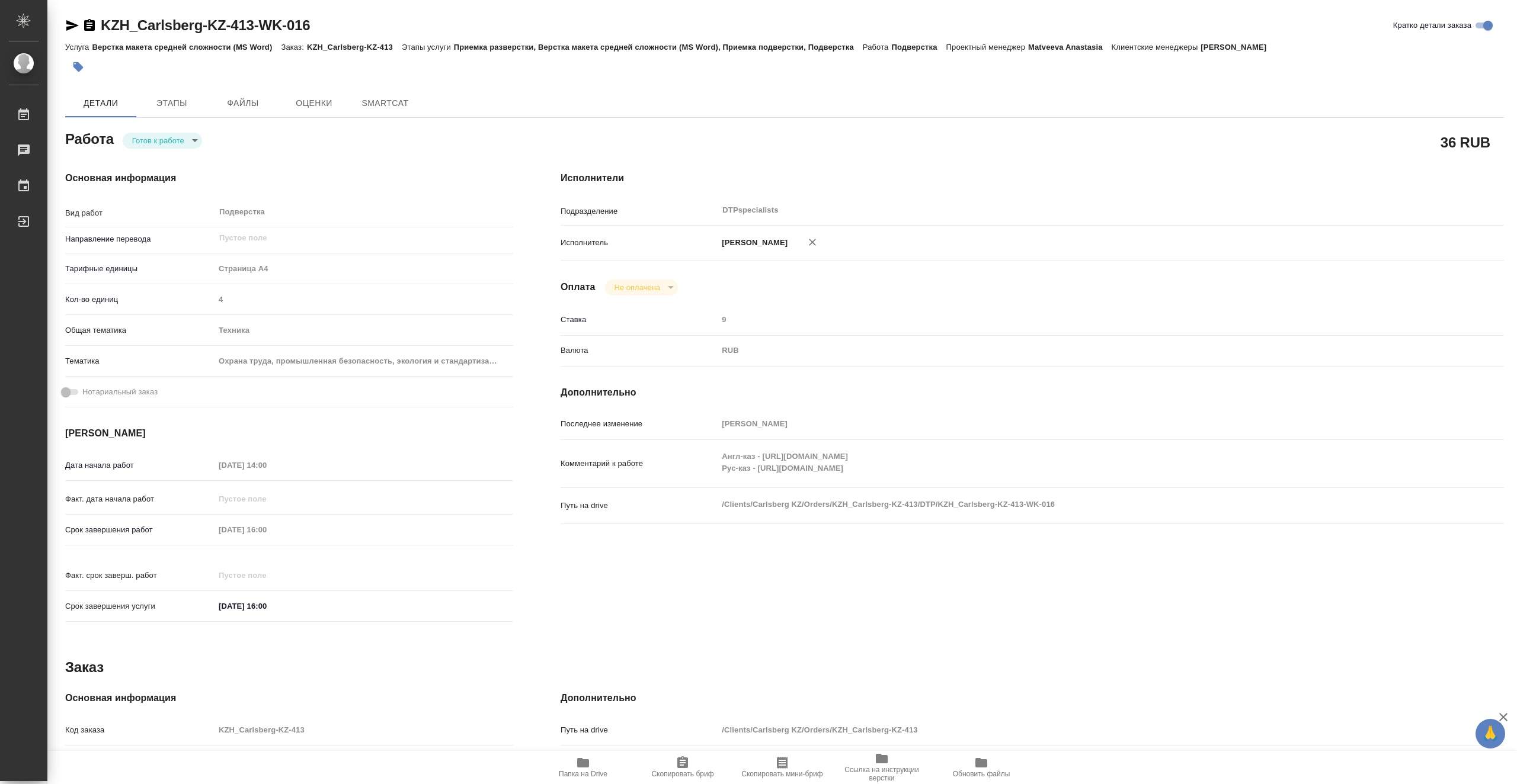
type textarea "x"
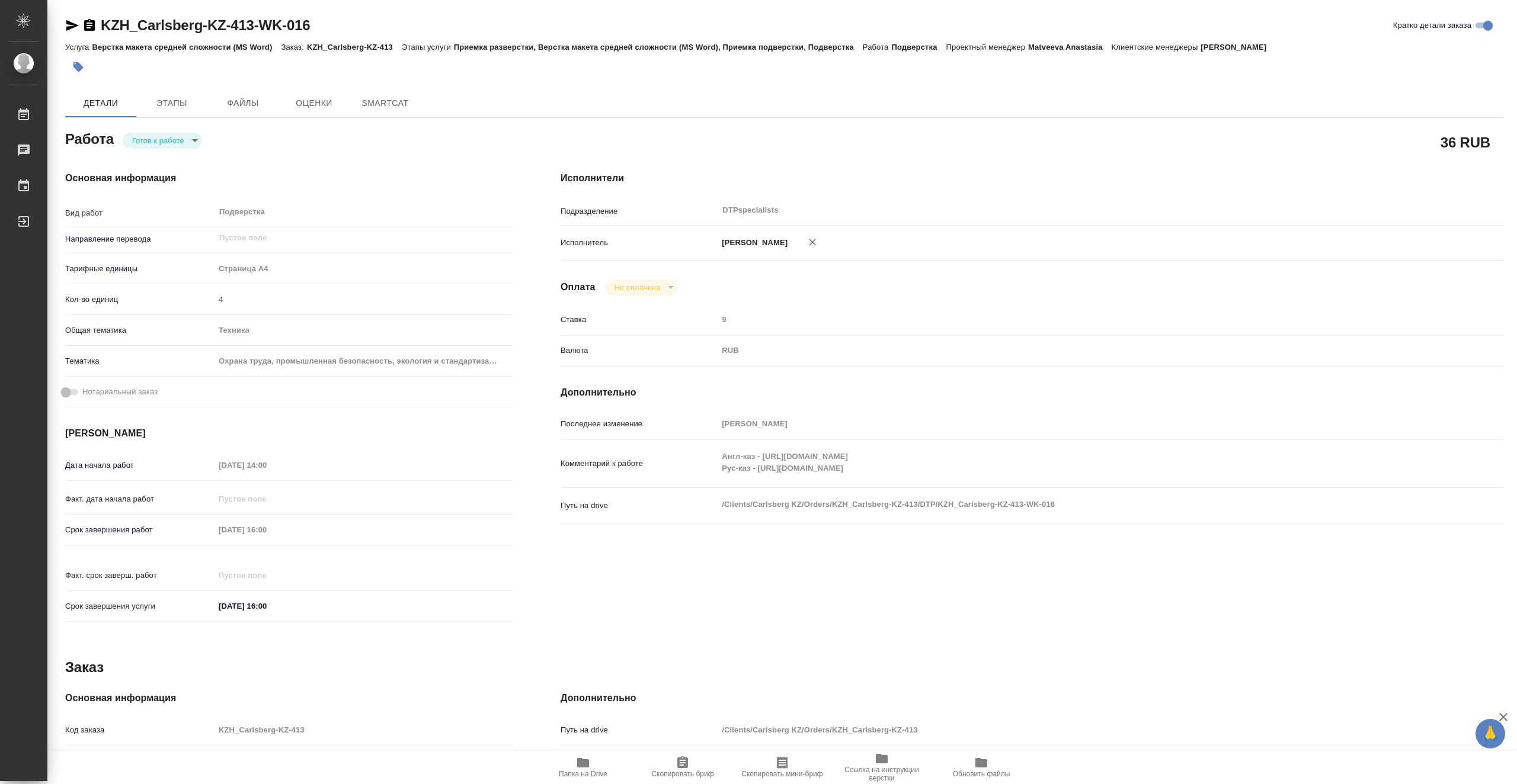
type textarea "x"
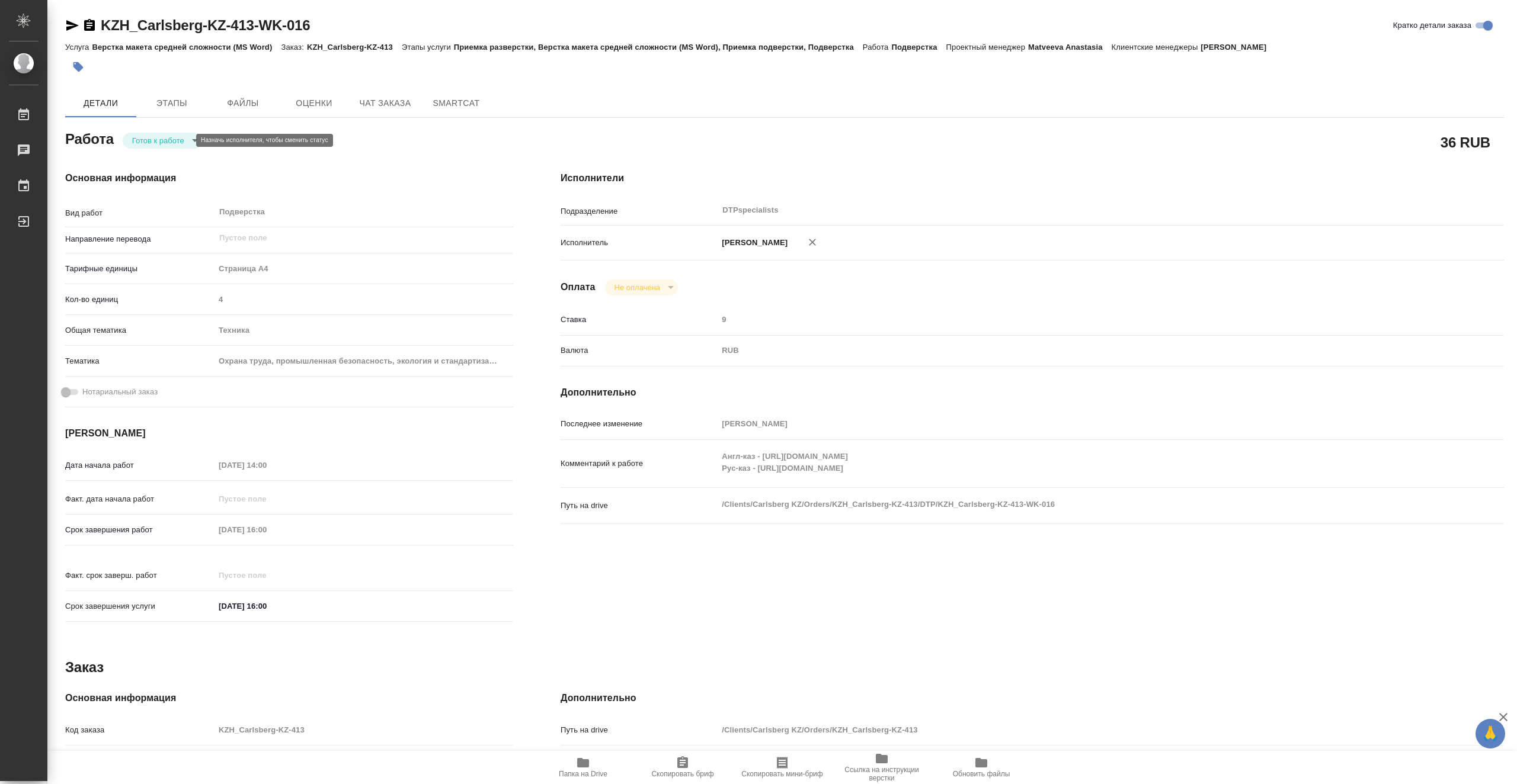
click at [162, 138] on body "🙏 .cls-1 fill:#fff; AWATERA Vasiutchenko Aleksandr Работы Чаты График Выйти KZH…" at bounding box center [758, 392] width 1517 height 784
type textarea "x"
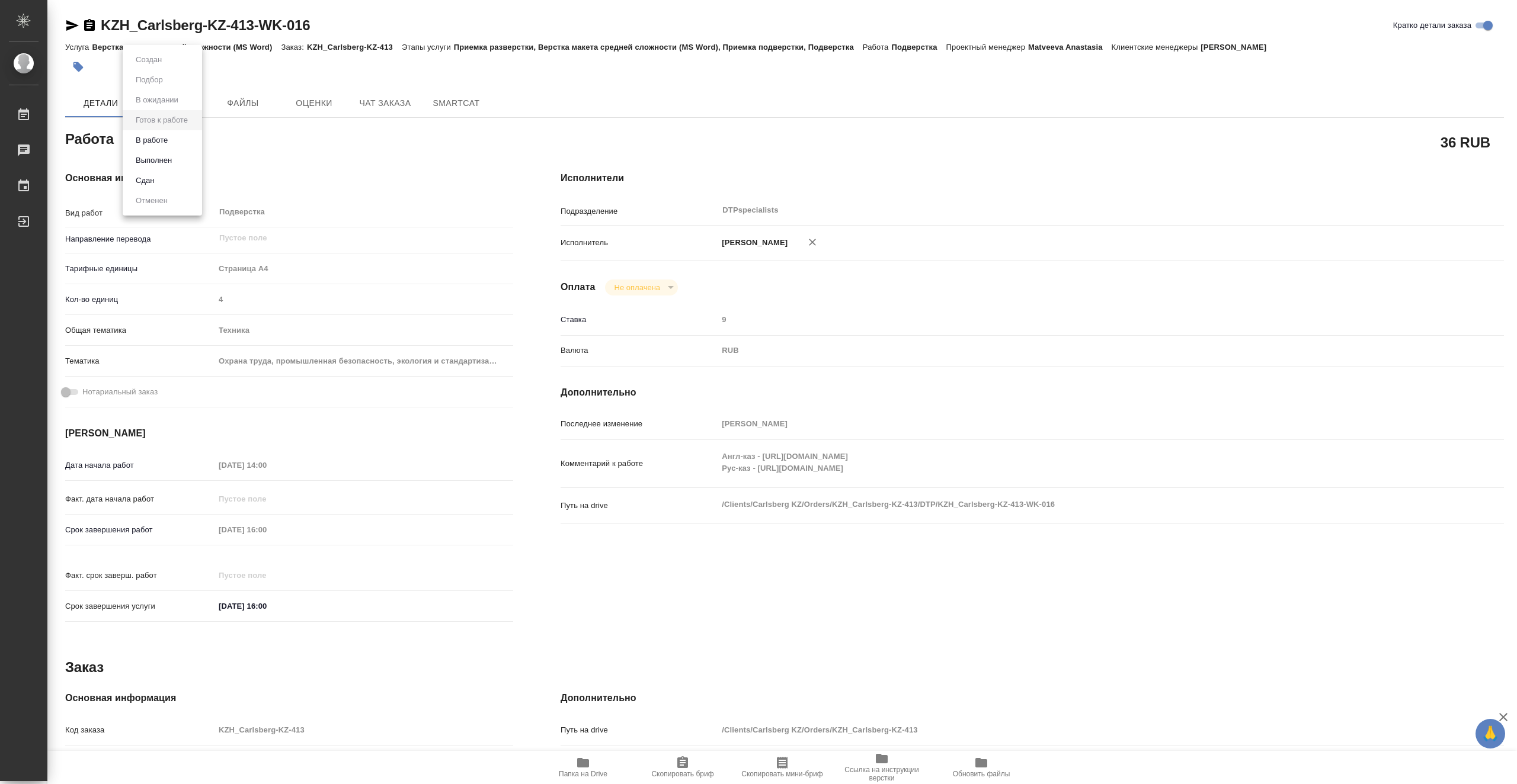
type textarea "x"
click at [190, 141] on li "В работе" at bounding box center [162, 140] width 79 height 20
type textarea "x"
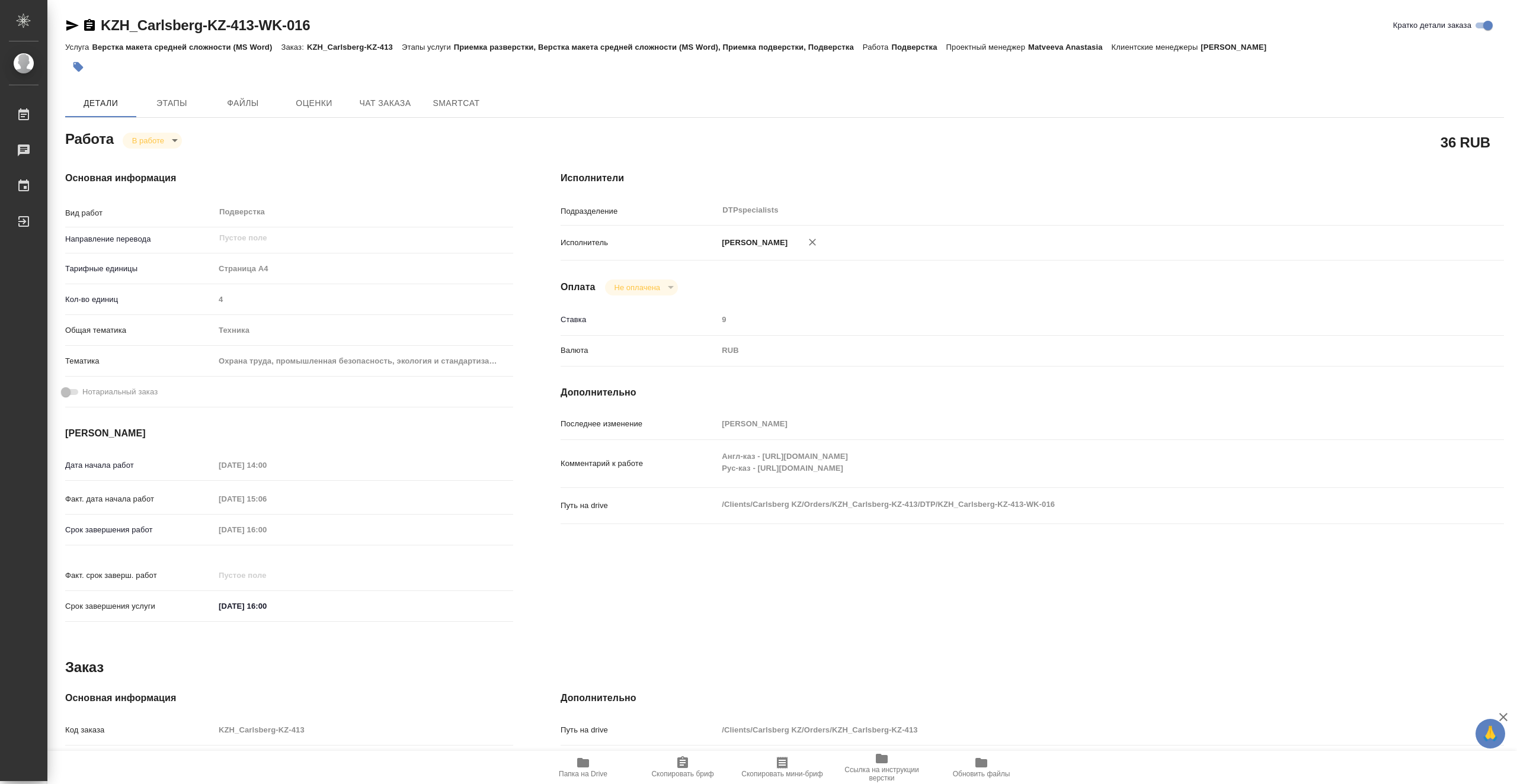
type textarea "x"
drag, startPoint x: 328, startPoint y: 26, endPoint x: 105, endPoint y: 22, distance: 223.0
click at [105, 22] on div "KZH_Carlsberg-KZ-413-WK-016 Кратко детали заказа" at bounding box center [784, 25] width 1438 height 19
copy link "KZH_Carlsberg-KZ-413-WK-016"
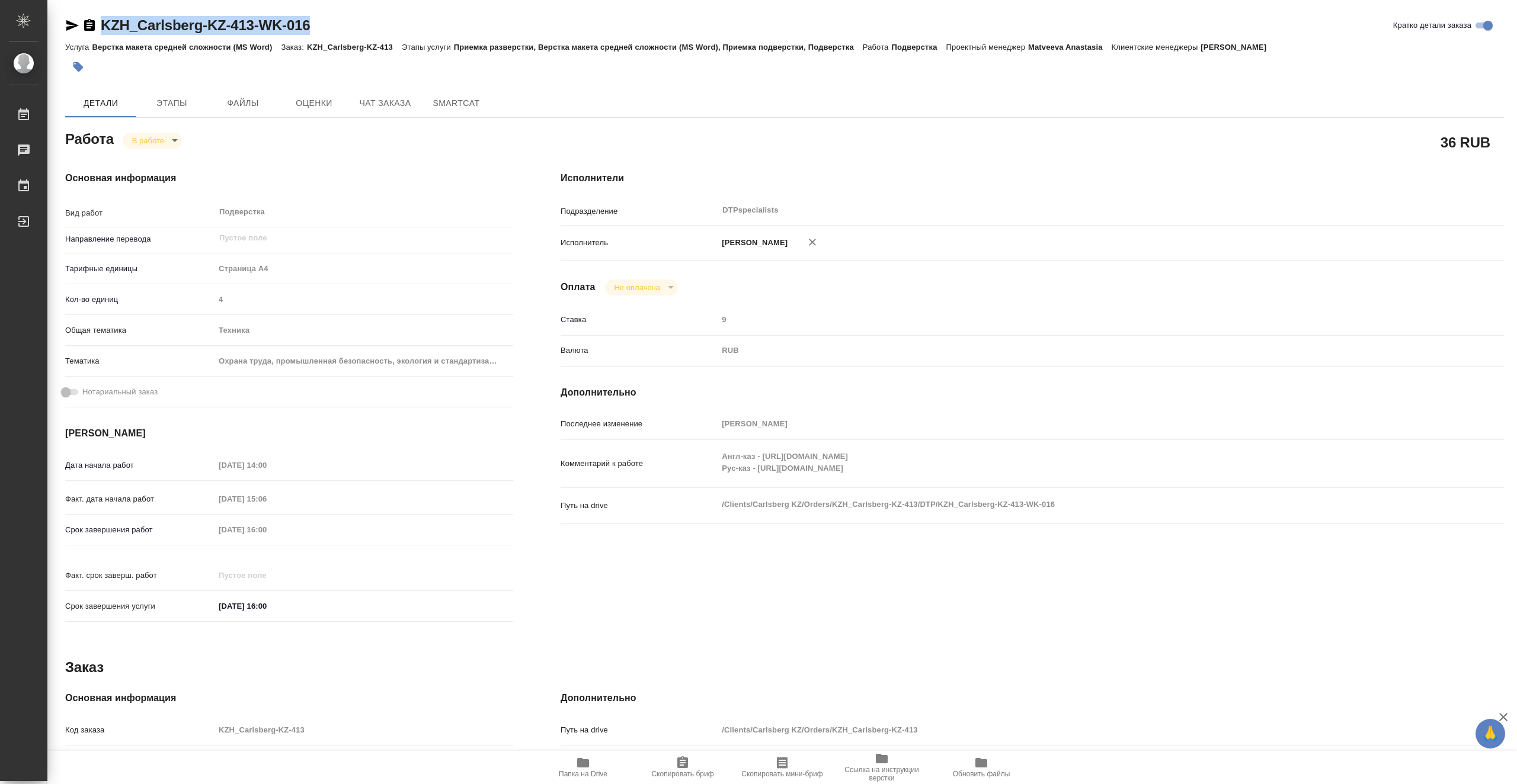
click at [576, 772] on span "Папка на Drive" at bounding box center [583, 774] width 49 height 8
type textarea "x"
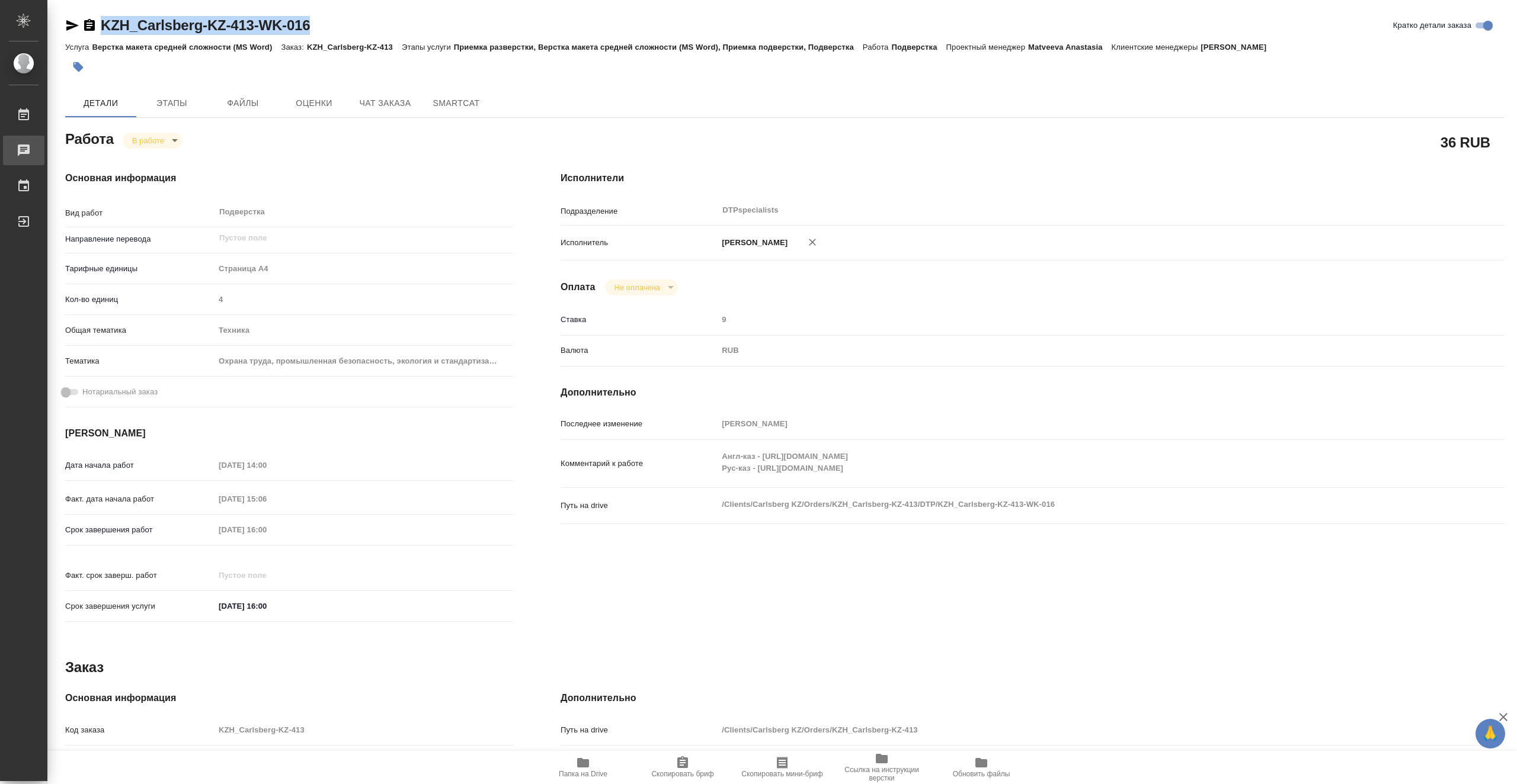
type textarea "x"
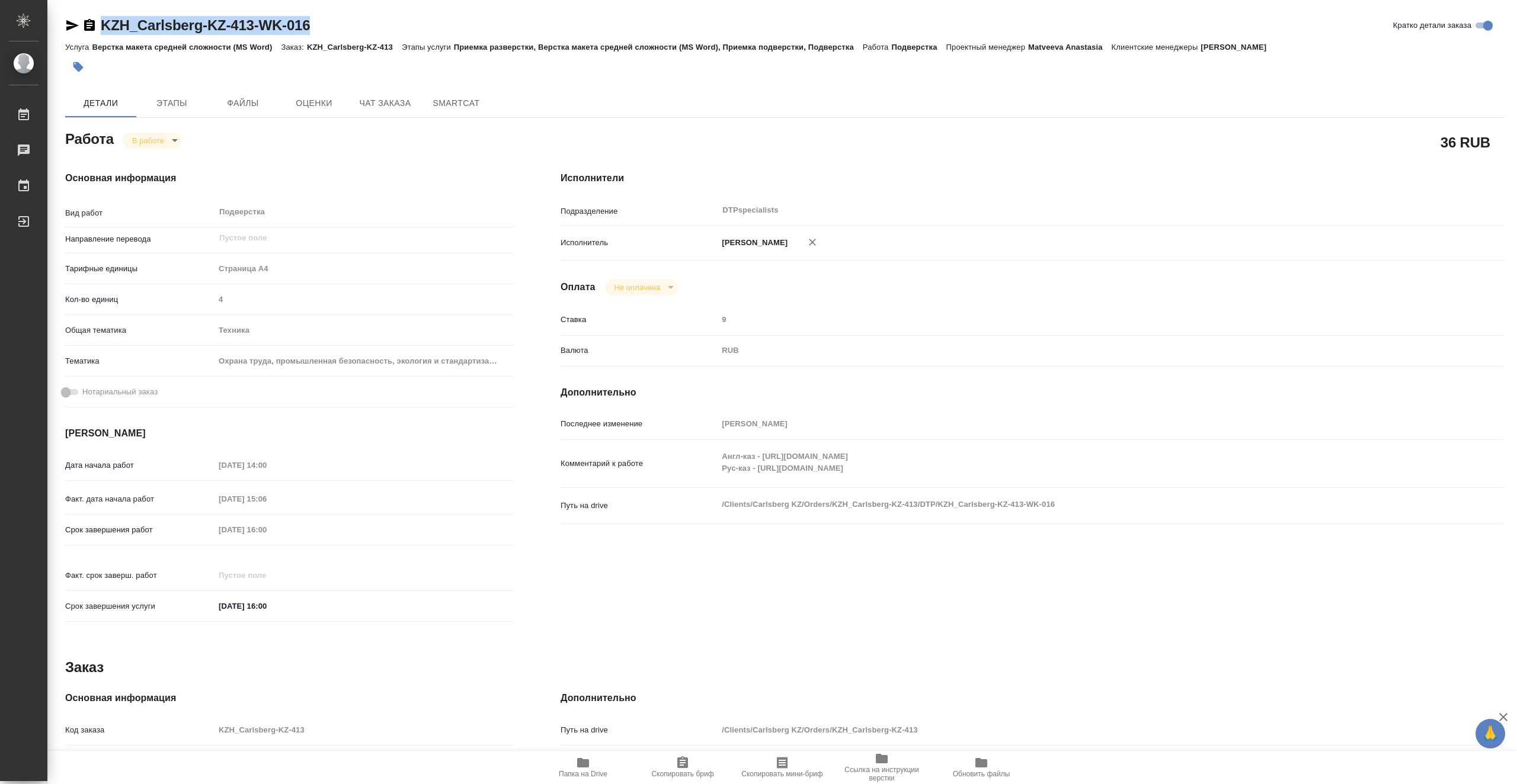
type textarea "x"
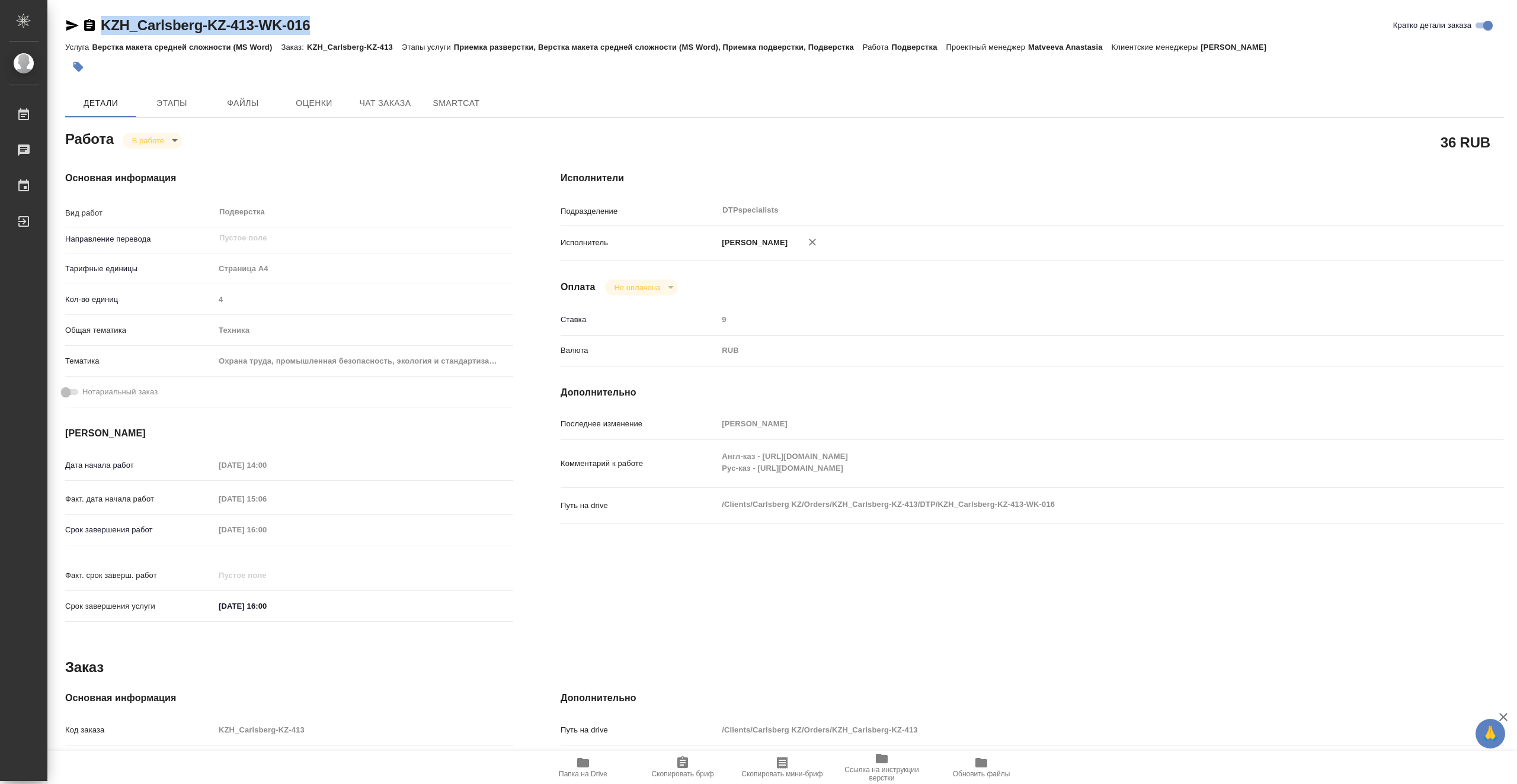
type textarea "x"
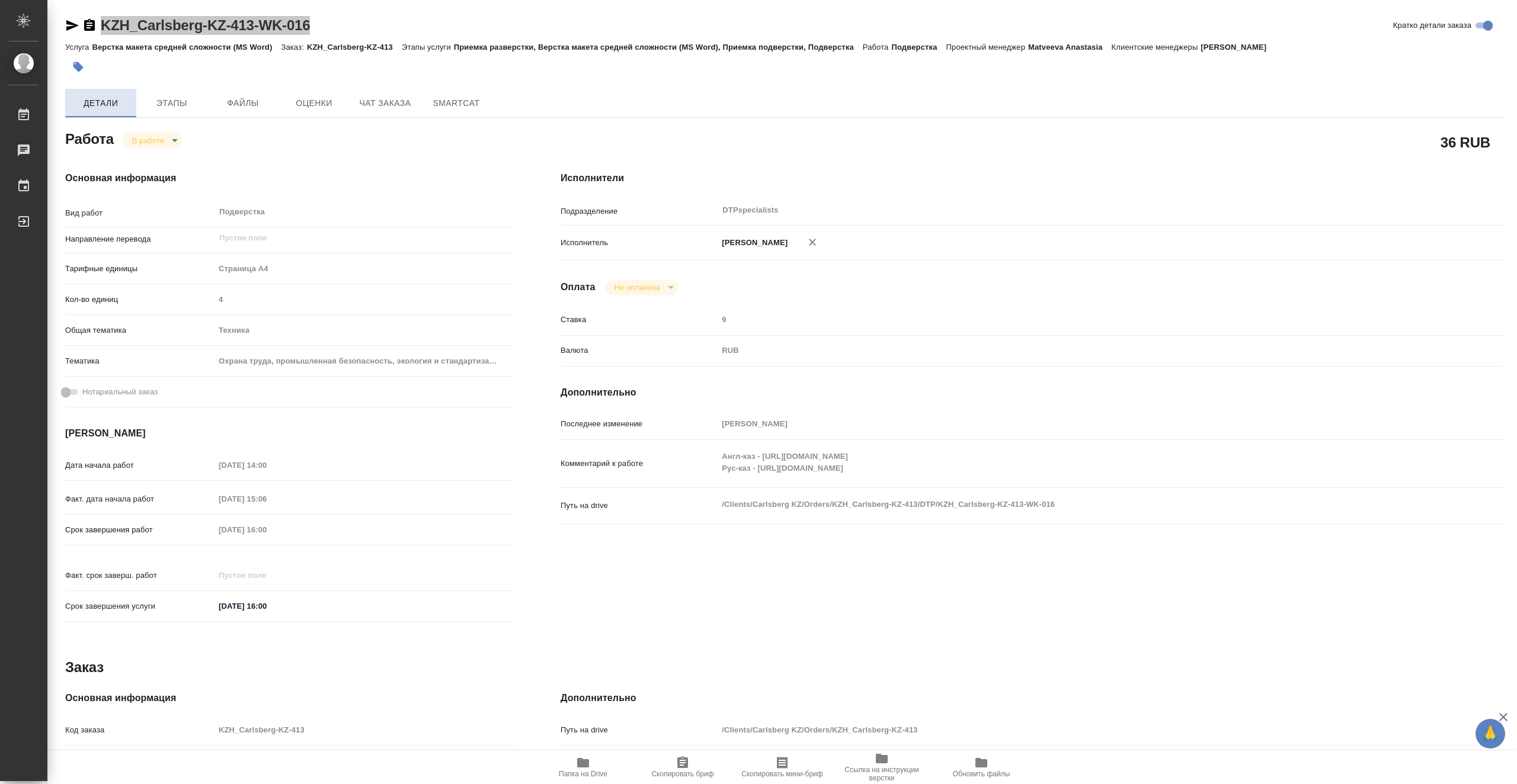
type textarea "x"
click at [175, 137] on body "🙏 .cls-1 fill:#fff; AWATERA Vasiutchenko Aleksandr Работы 0 Чаты График Выйти K…" at bounding box center [758, 392] width 1517 height 784
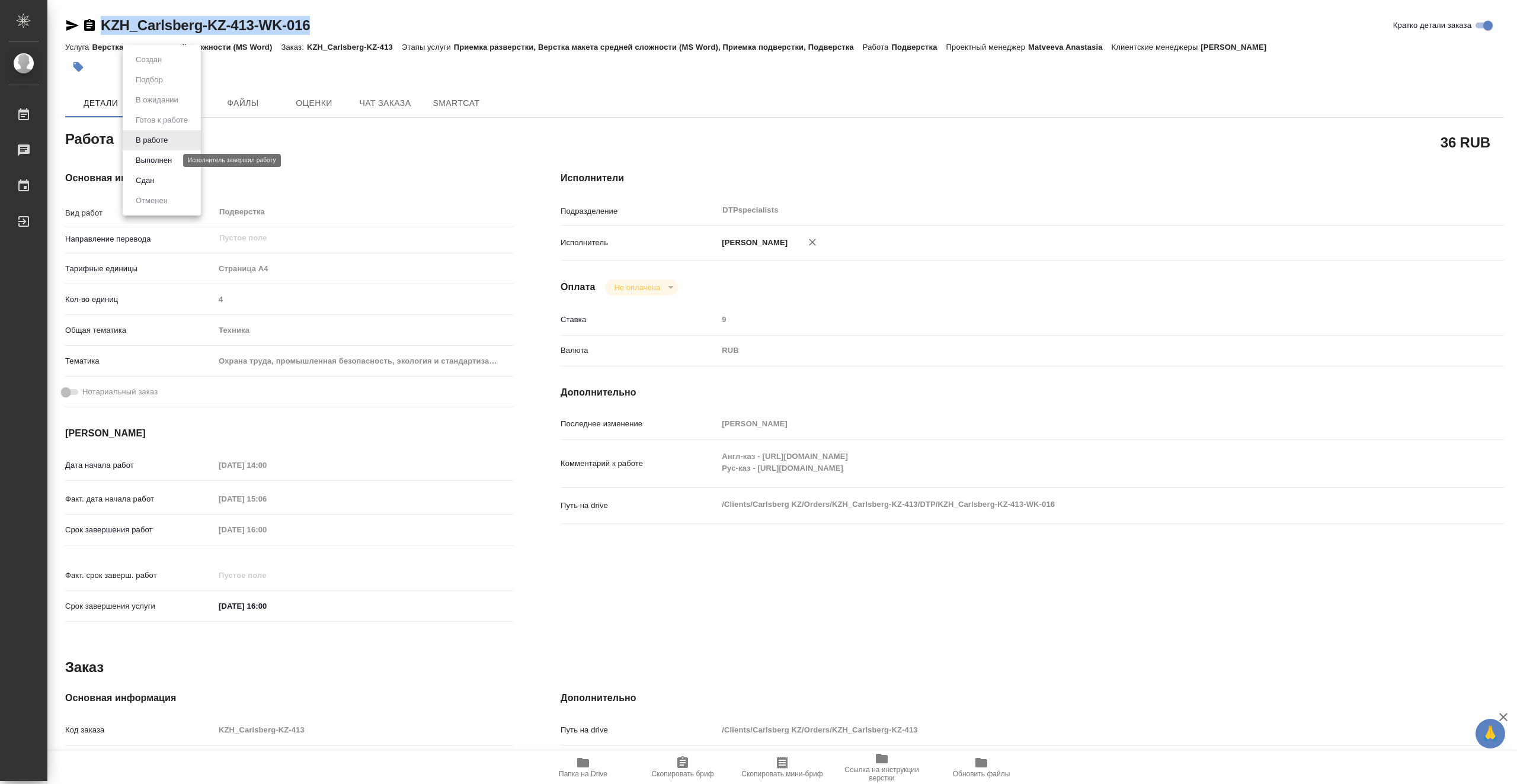
drag, startPoint x: 172, startPoint y: 156, endPoint x: 181, endPoint y: 159, distance: 9.5
click at [172, 156] on button "Выполнен" at bounding box center [154, 161] width 43 height 13
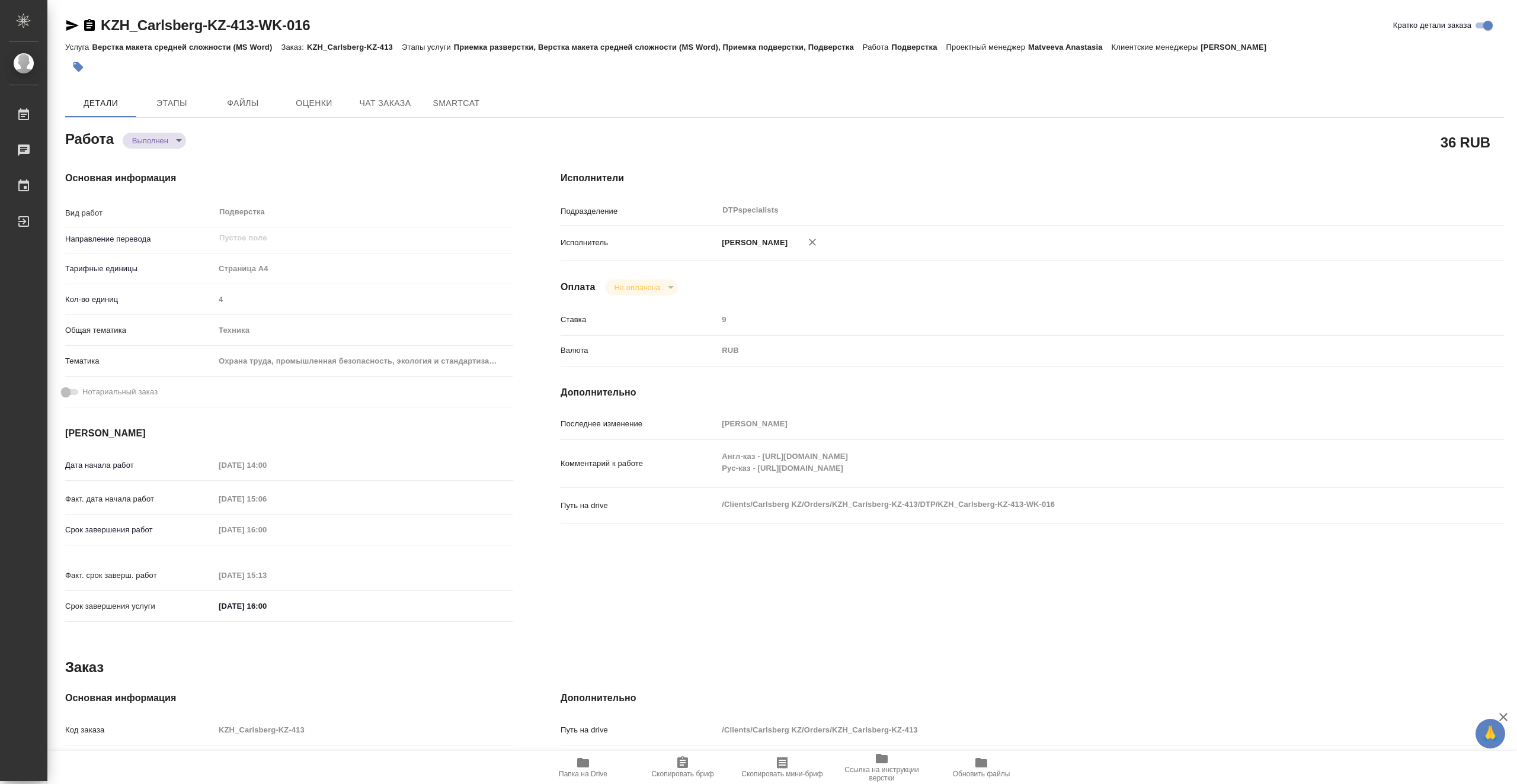
type textarea "x"
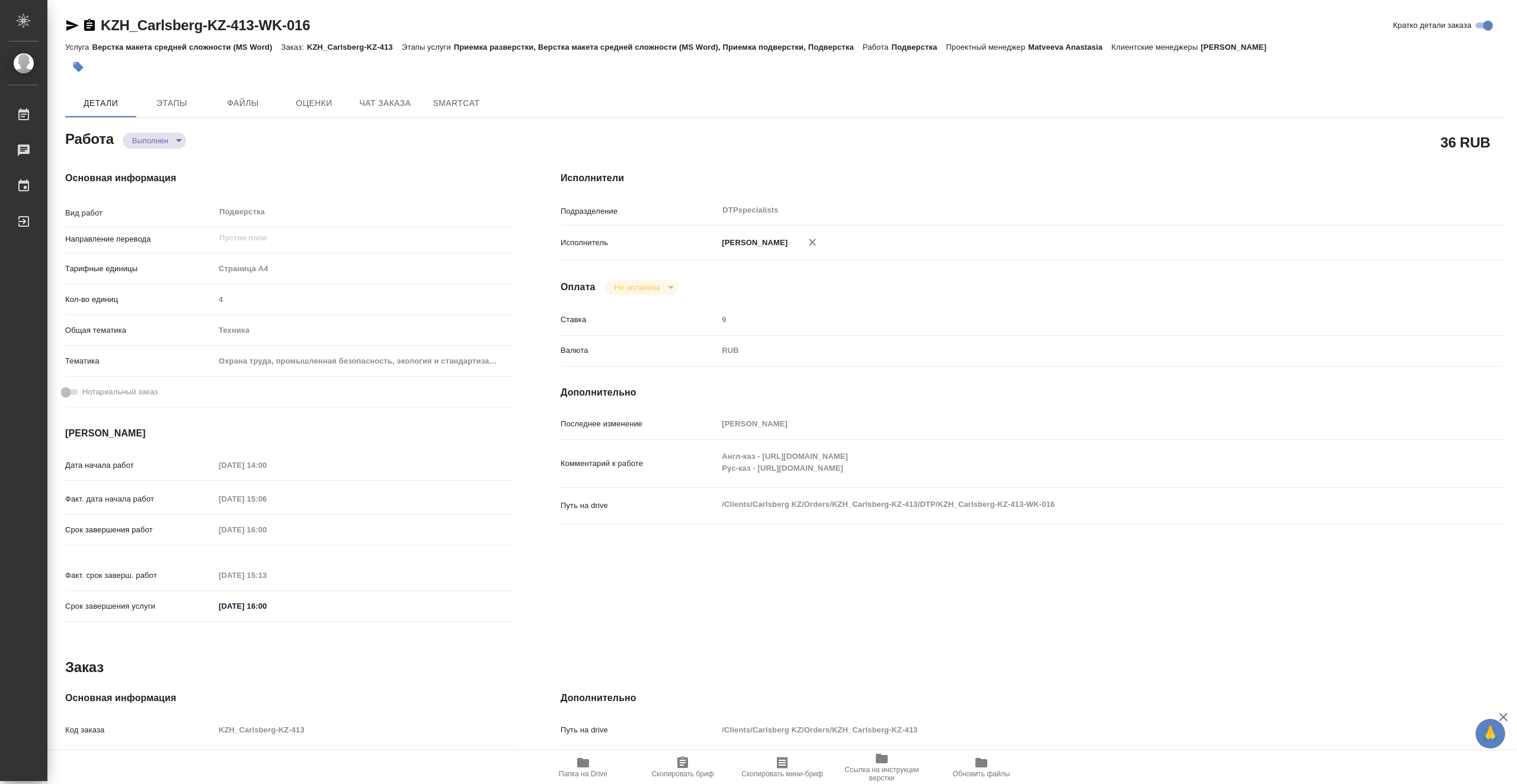
type textarea "x"
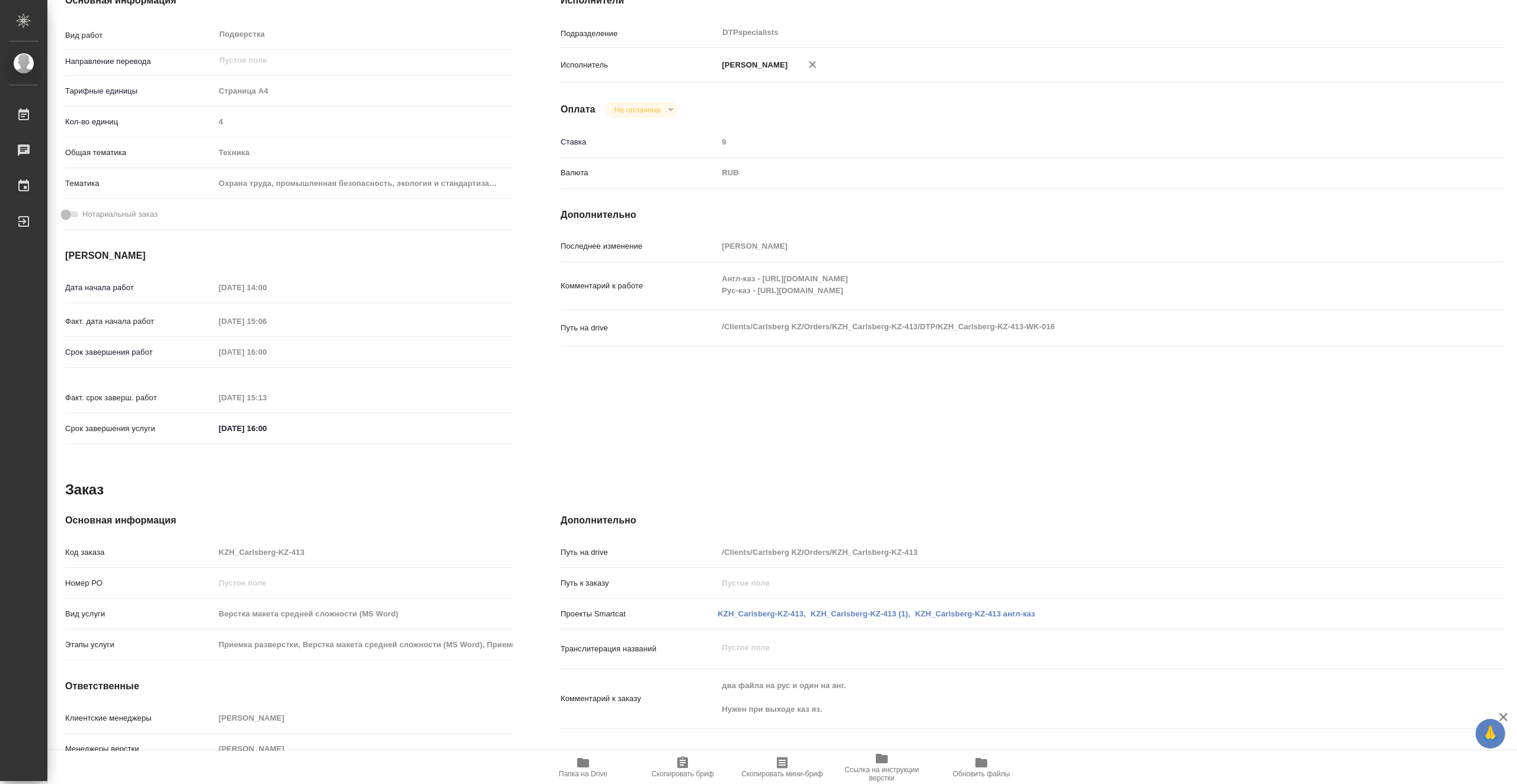
type textarea "x"
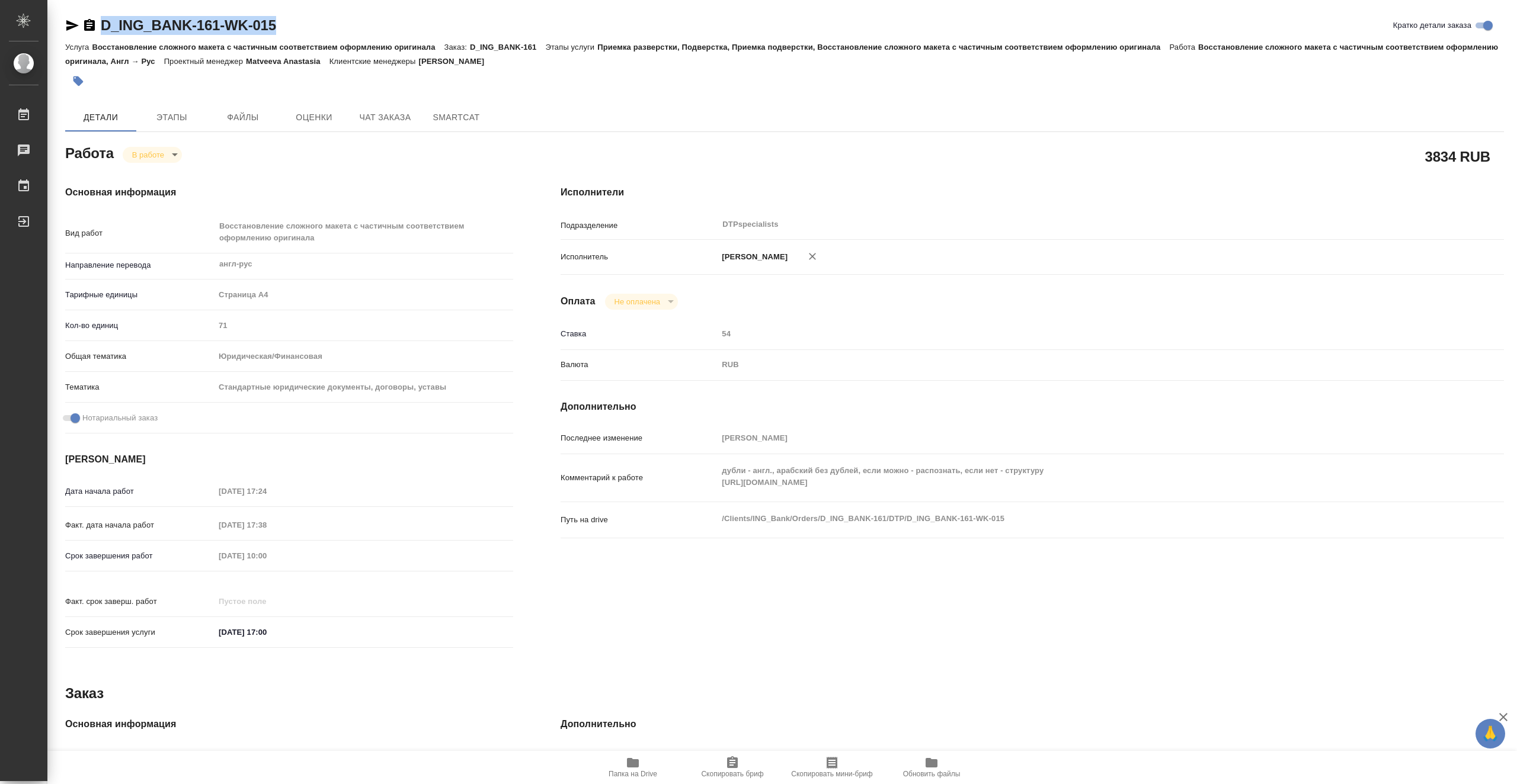
drag, startPoint x: 0, startPoint y: 0, endPoint x: 104, endPoint y: 17, distance: 105.4
click at [104, 17] on div "D_ING_BANK-161-WK-015 Кратко детали заказа" at bounding box center [784, 25] width 1438 height 19
copy link "D_ING_BANK-161-WK-015"
click at [75, 22] on icon "button" at bounding box center [72, 25] width 14 height 14
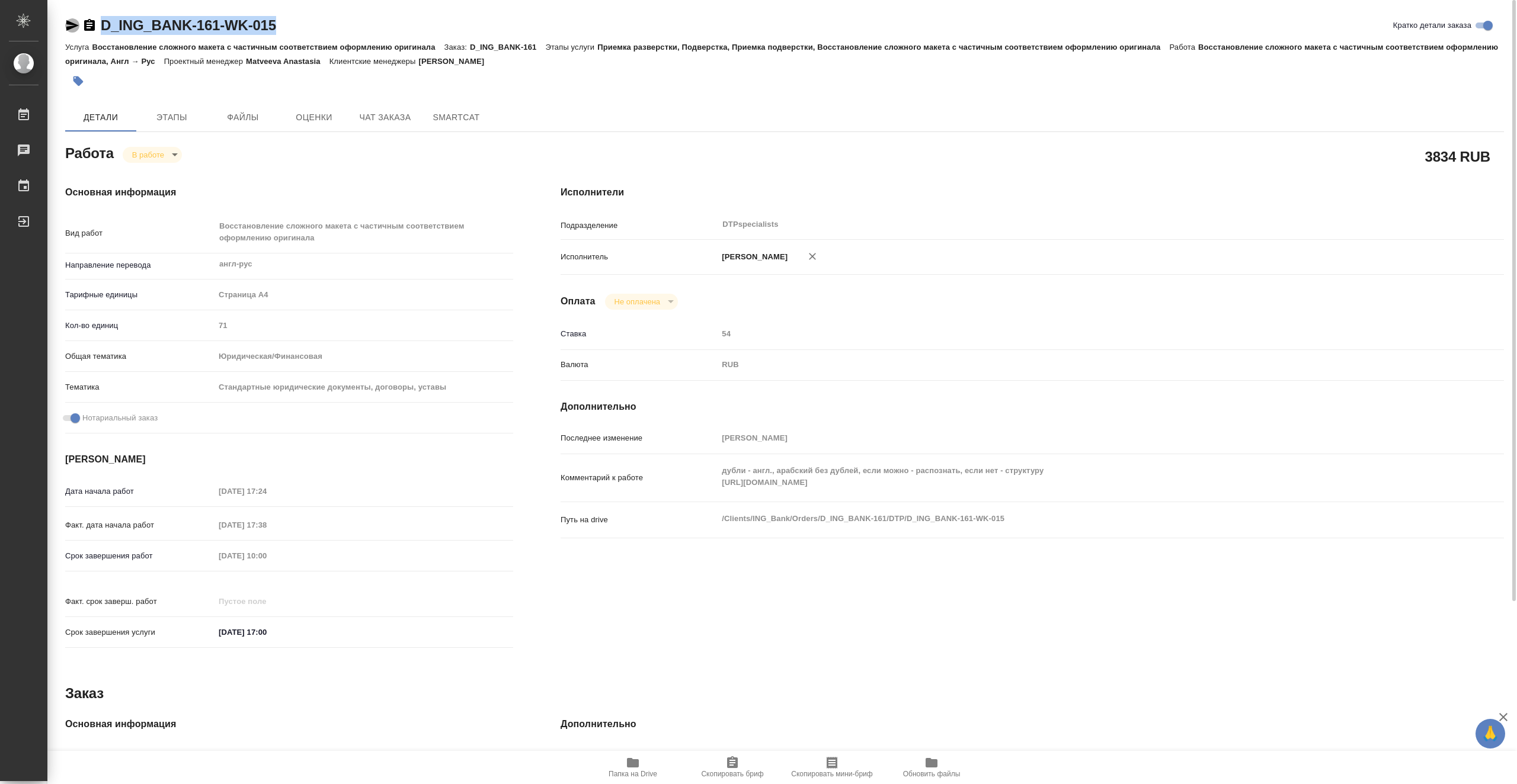
copy link "D_ING_BANK-161-WK-015"
click at [644, 763] on span "Папка на Drive" at bounding box center [633, 767] width 85 height 22
